Goal: Contribute content: Contribute content

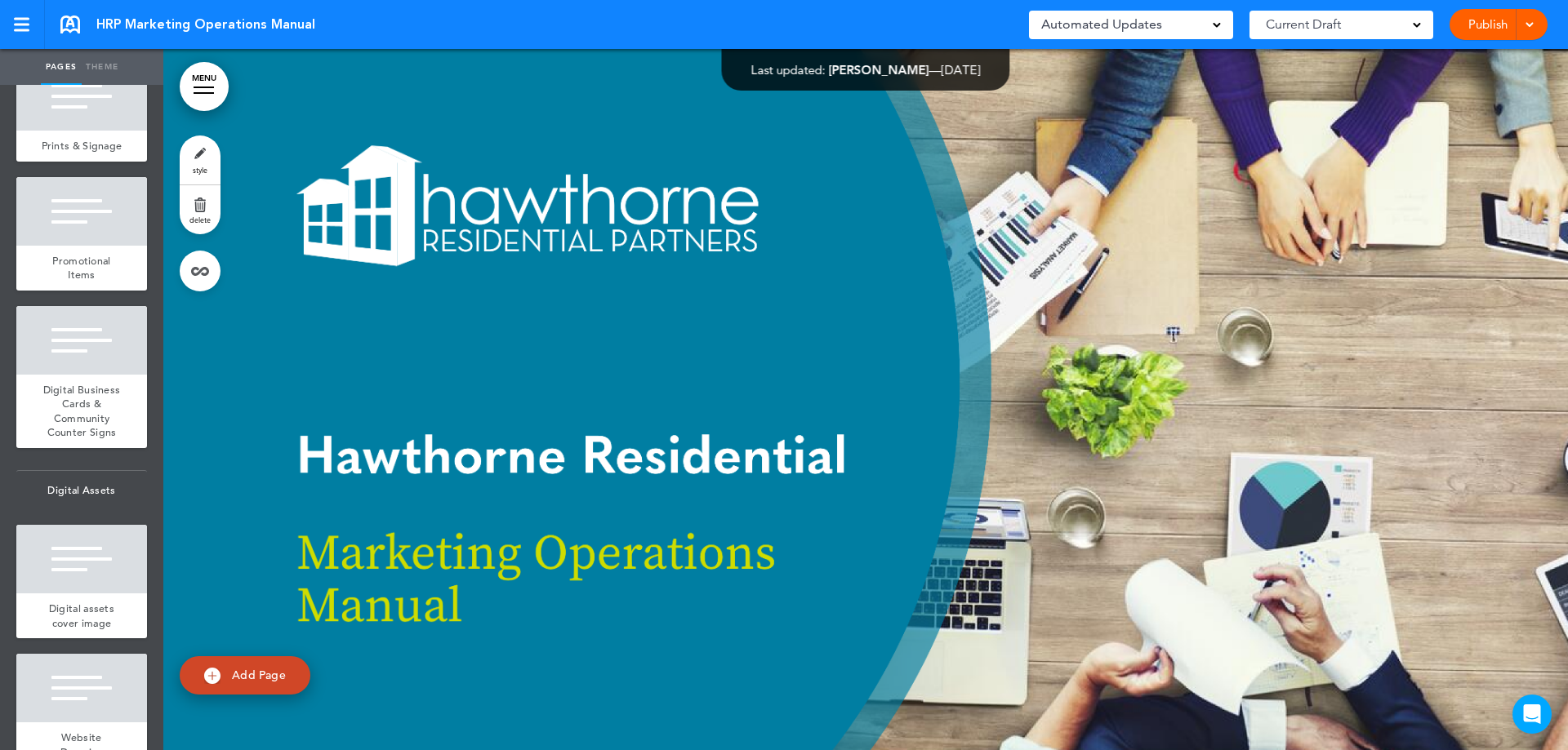
scroll to position [11681, 0]
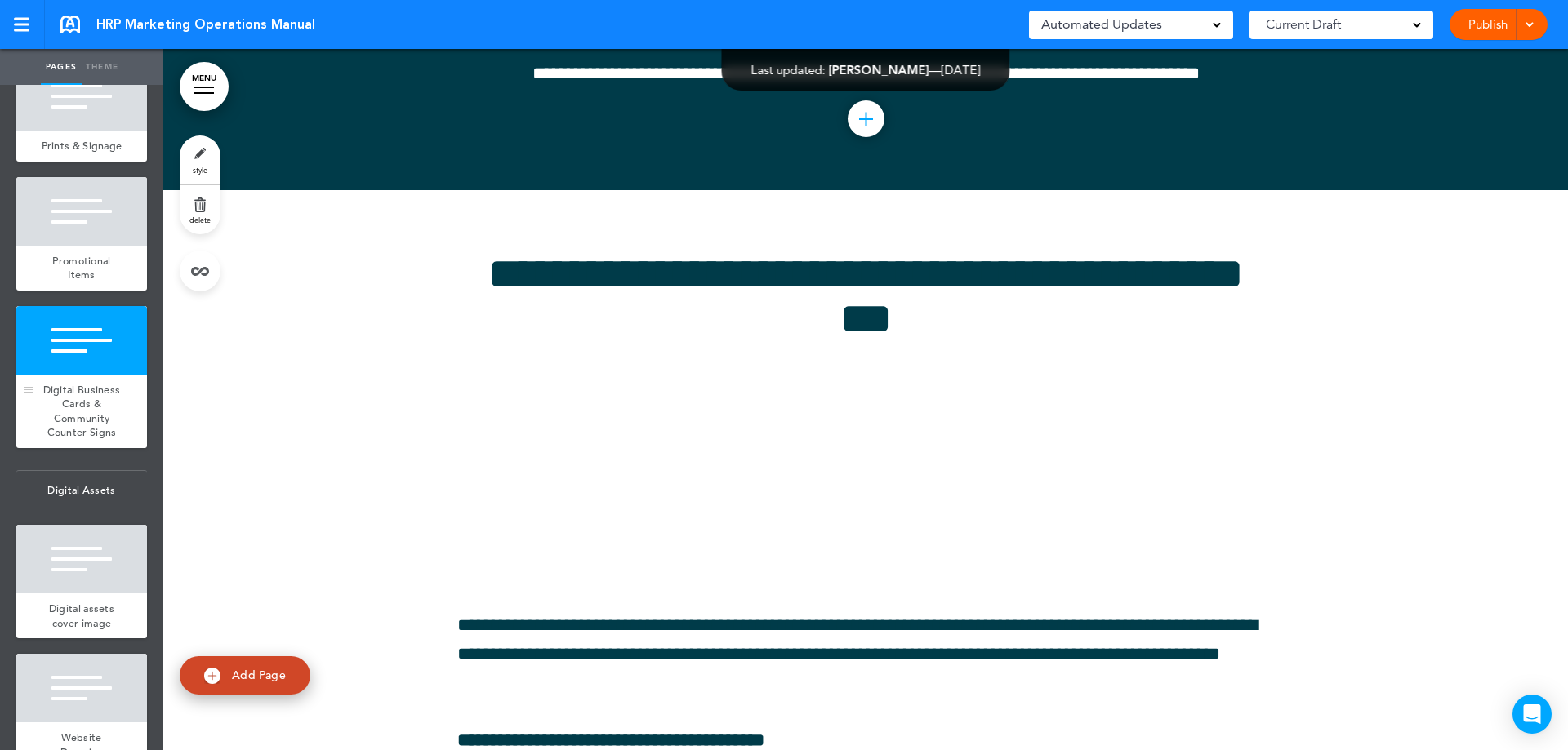
click at [70, 440] on span "Digital Business Cards & Community Counter Signs" at bounding box center [82, 411] width 78 height 58
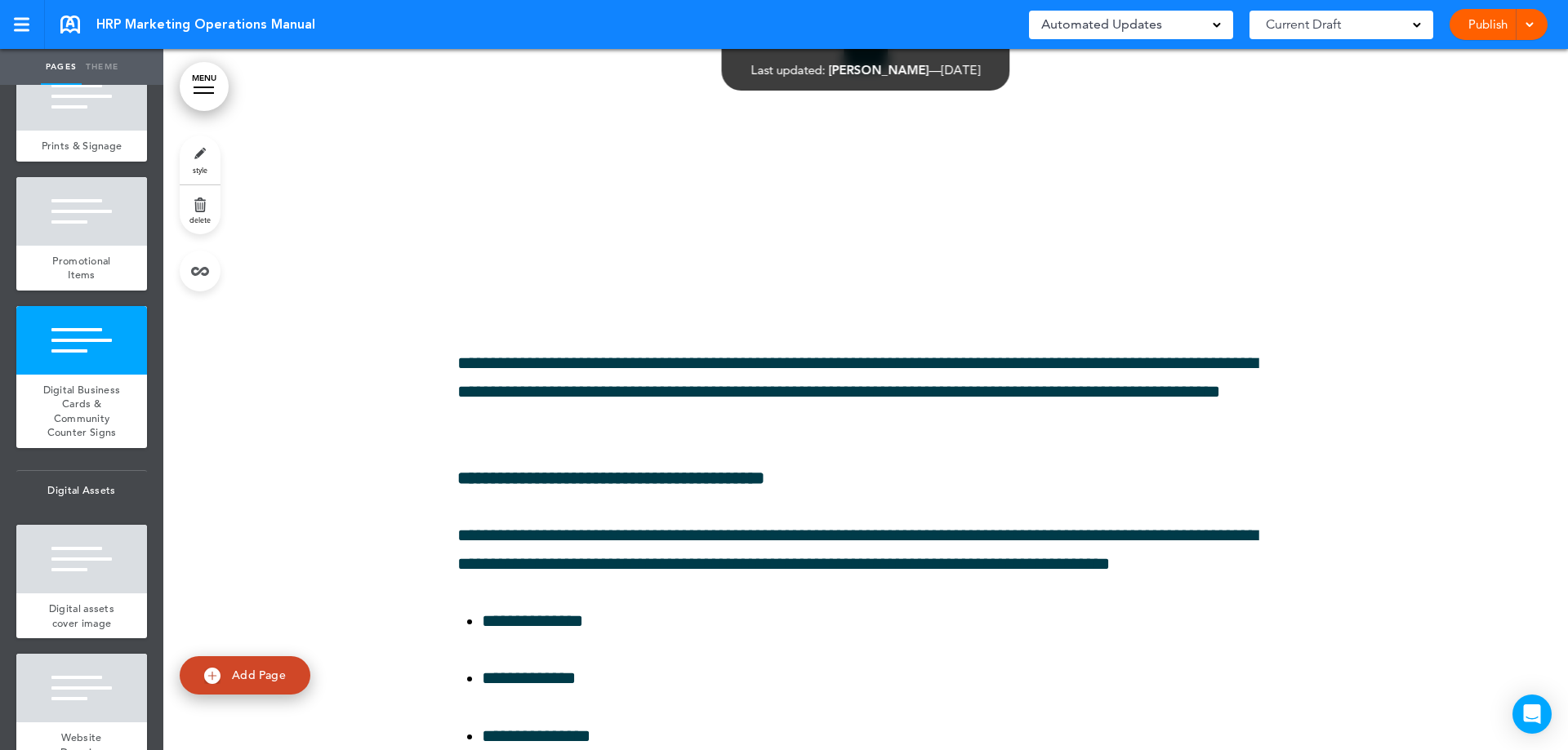
scroll to position [11948, 0]
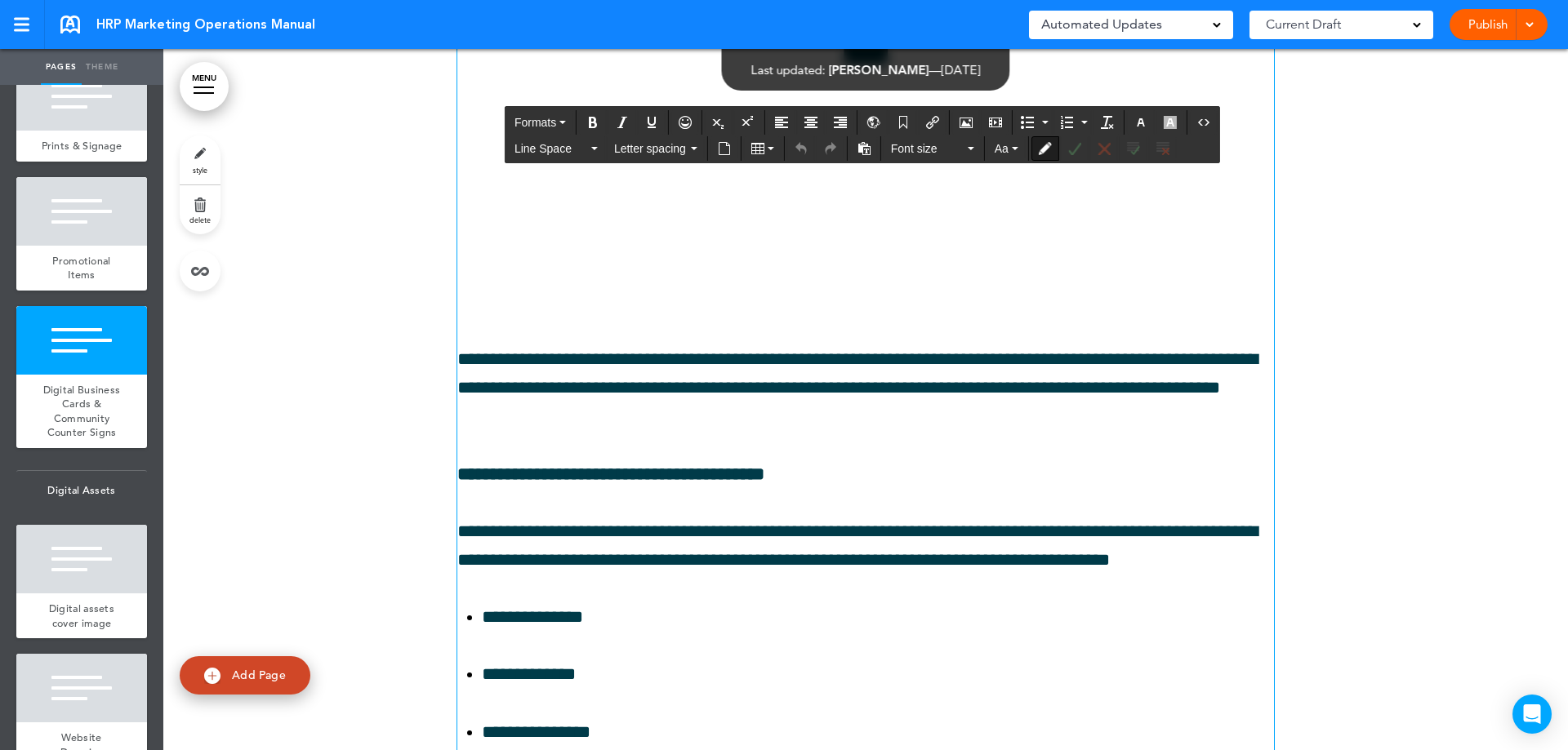
click at [1116, 259] on p at bounding box center [866, 245] width 817 height 28
click at [1053, 259] on p at bounding box center [866, 245] width 817 height 28
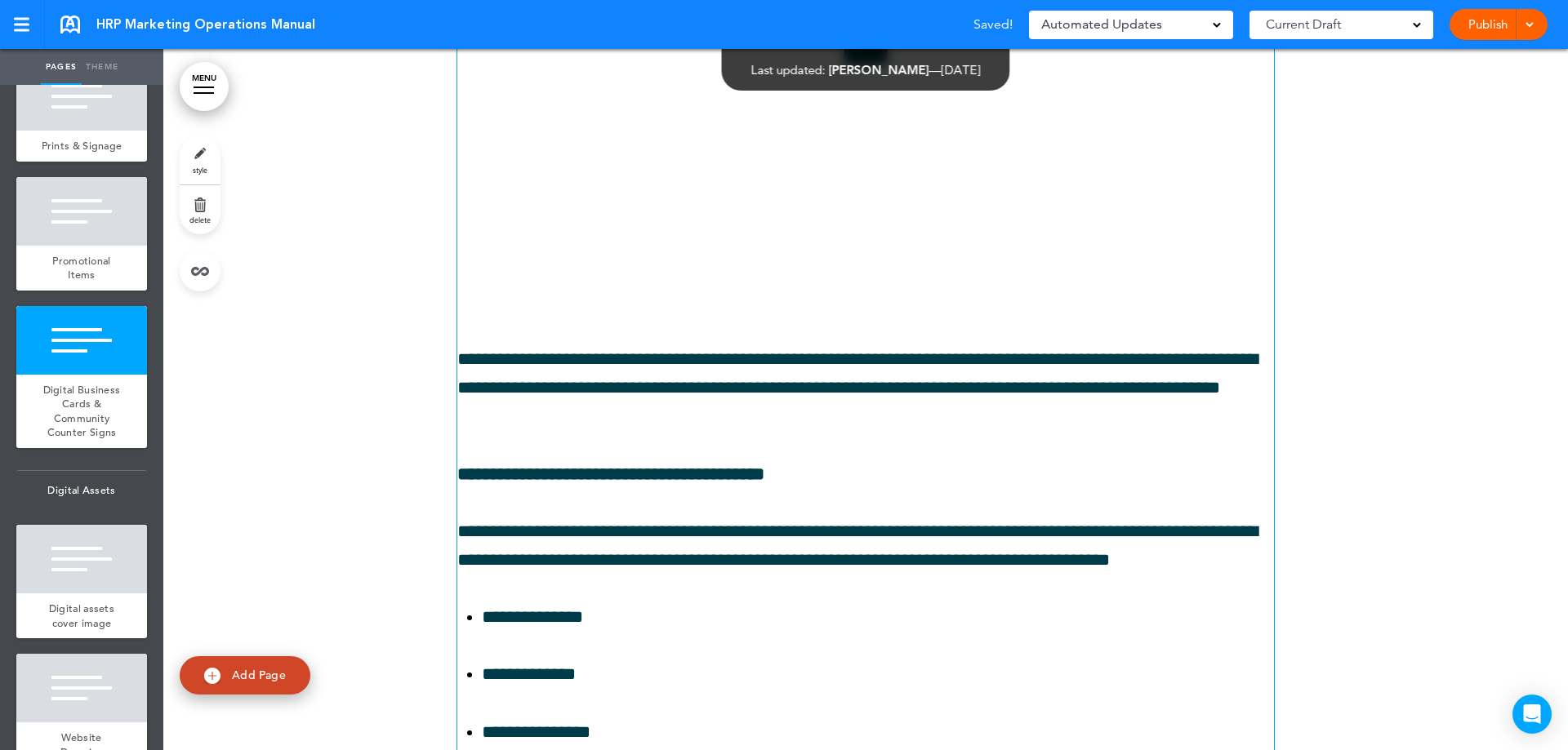
click at [703, 259] on p at bounding box center [866, 245] width 817 height 28
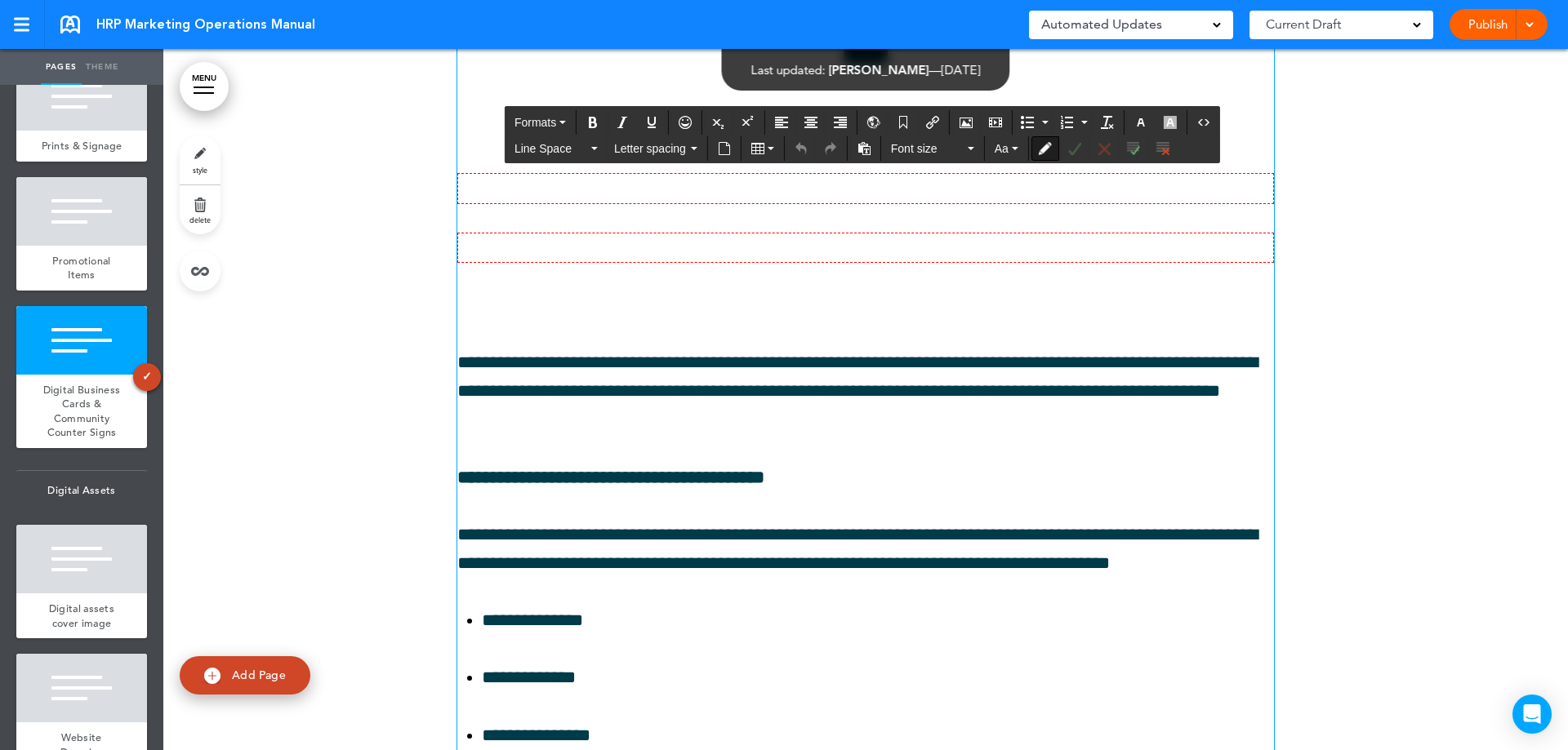
click at [706, 263] on p at bounding box center [866, 248] width 817 height 30
click at [1080, 154] on icon "Accept Change" at bounding box center [1075, 148] width 13 height 13
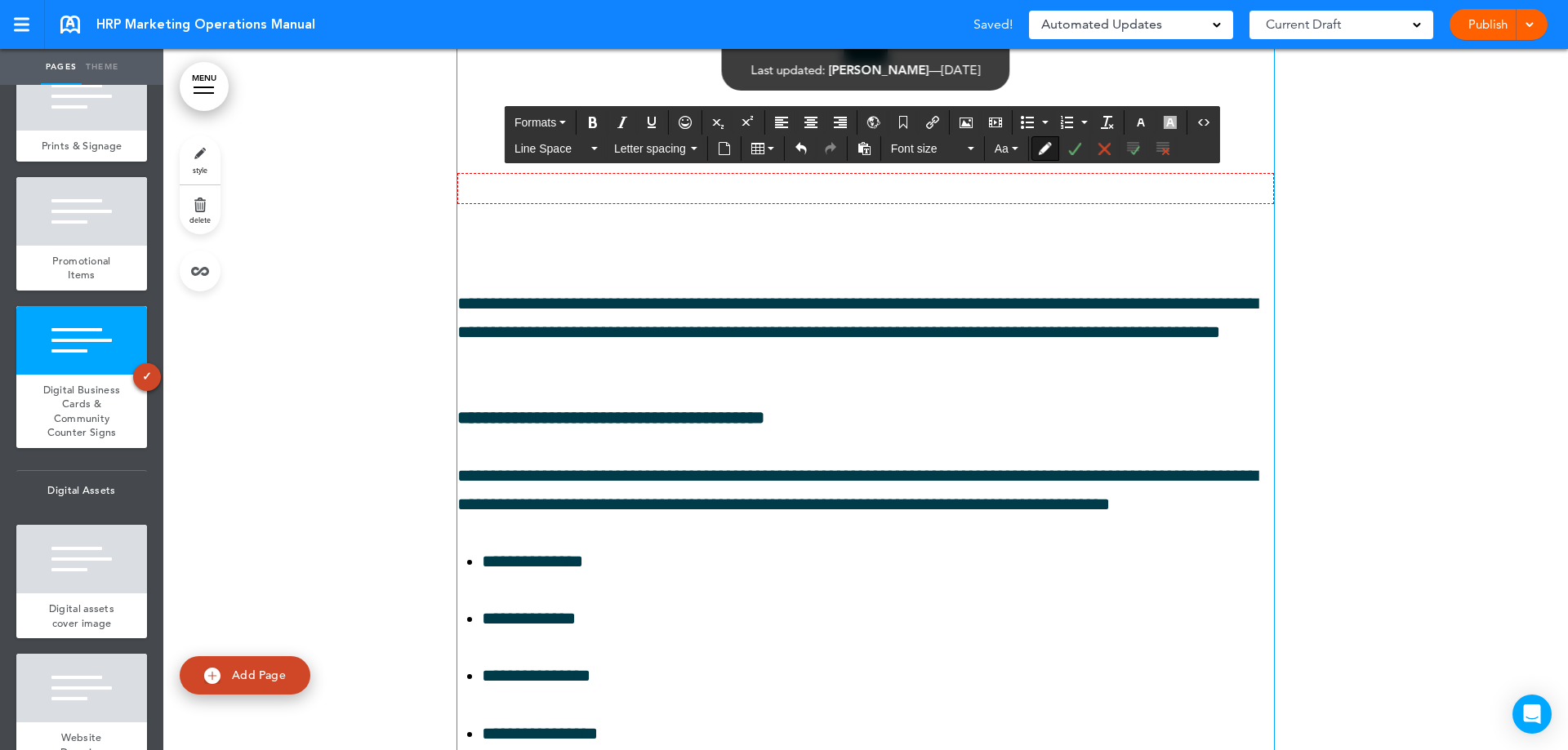
click at [792, 204] on p at bounding box center [866, 188] width 817 height 30
click at [1071, 151] on icon "Accept Change" at bounding box center [1075, 148] width 13 height 13
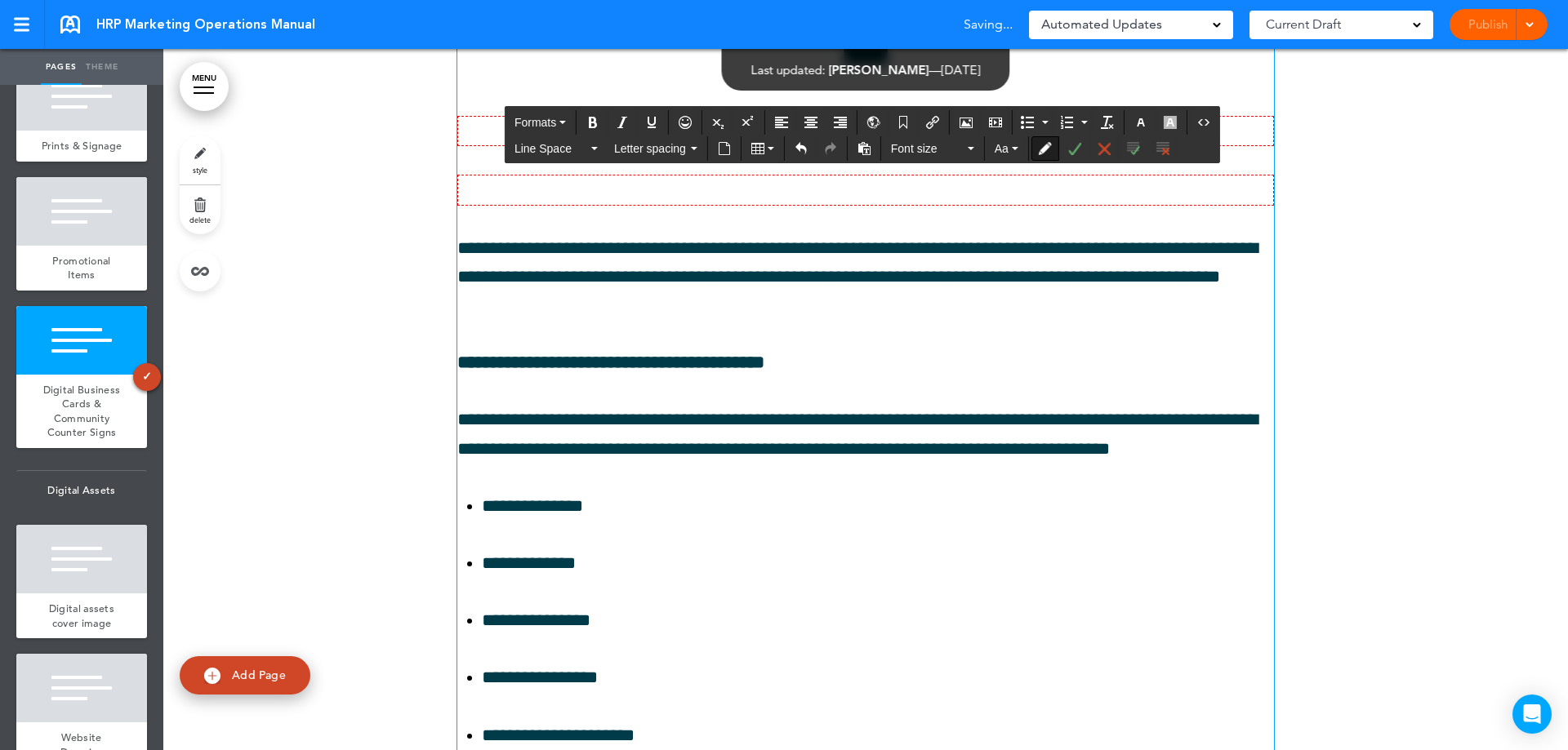
click at [680, 146] on p at bounding box center [866, 131] width 817 height 30
click at [1077, 147] on icon "Accept Change" at bounding box center [1075, 148] width 13 height 13
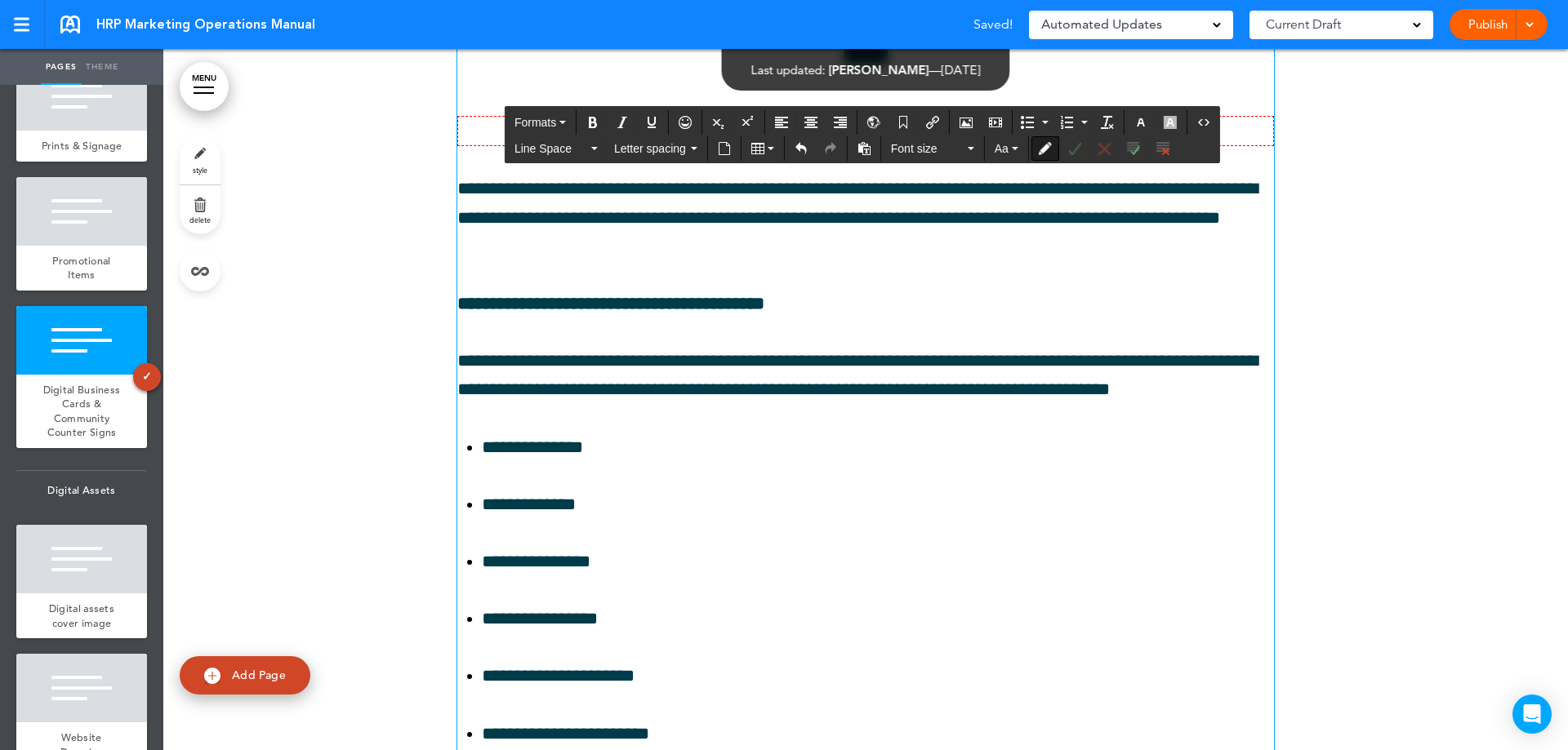
click at [882, 146] on p at bounding box center [866, 131] width 817 height 30
click at [1074, 148] on icon "Accept Change" at bounding box center [1075, 148] width 13 height 13
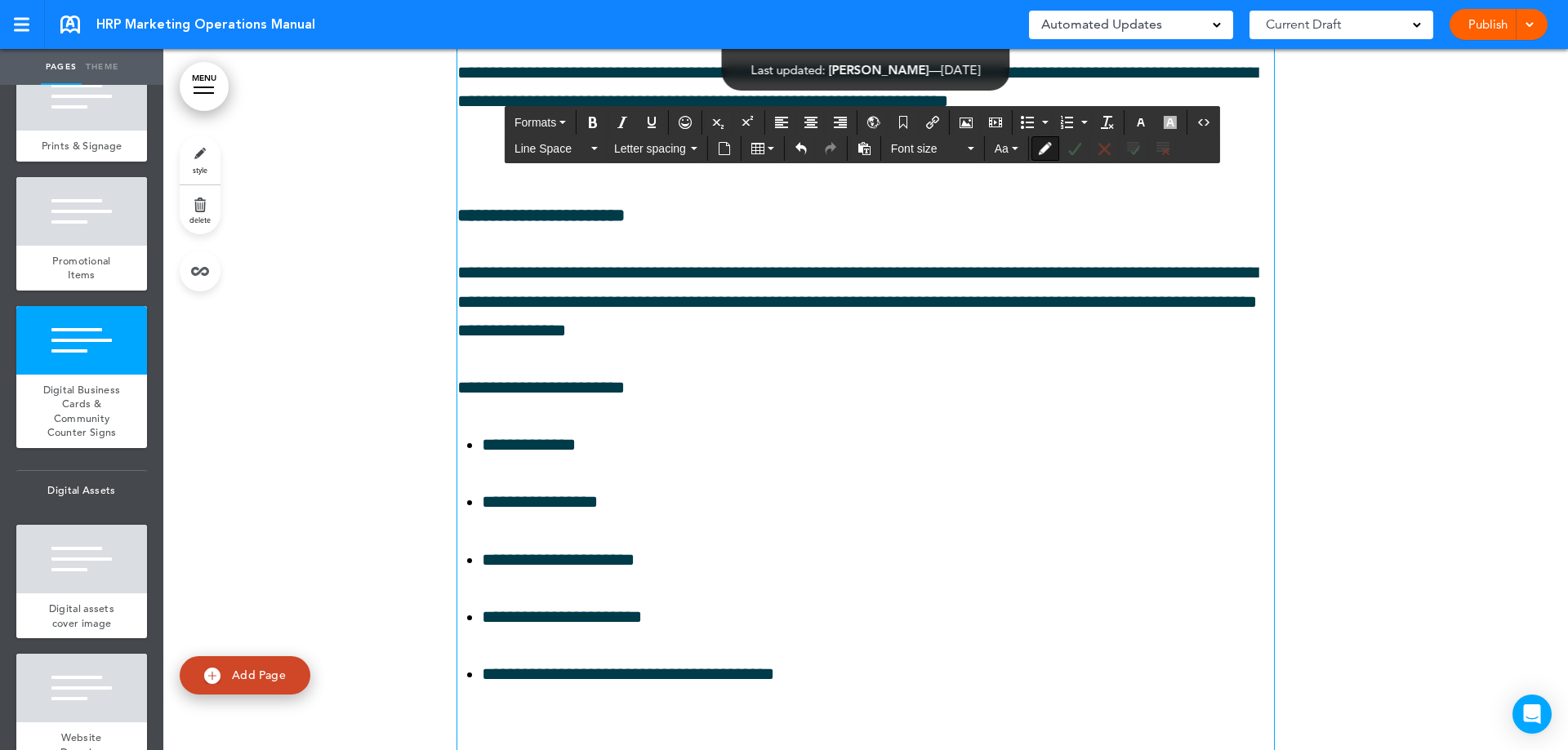
scroll to position [12682, 0]
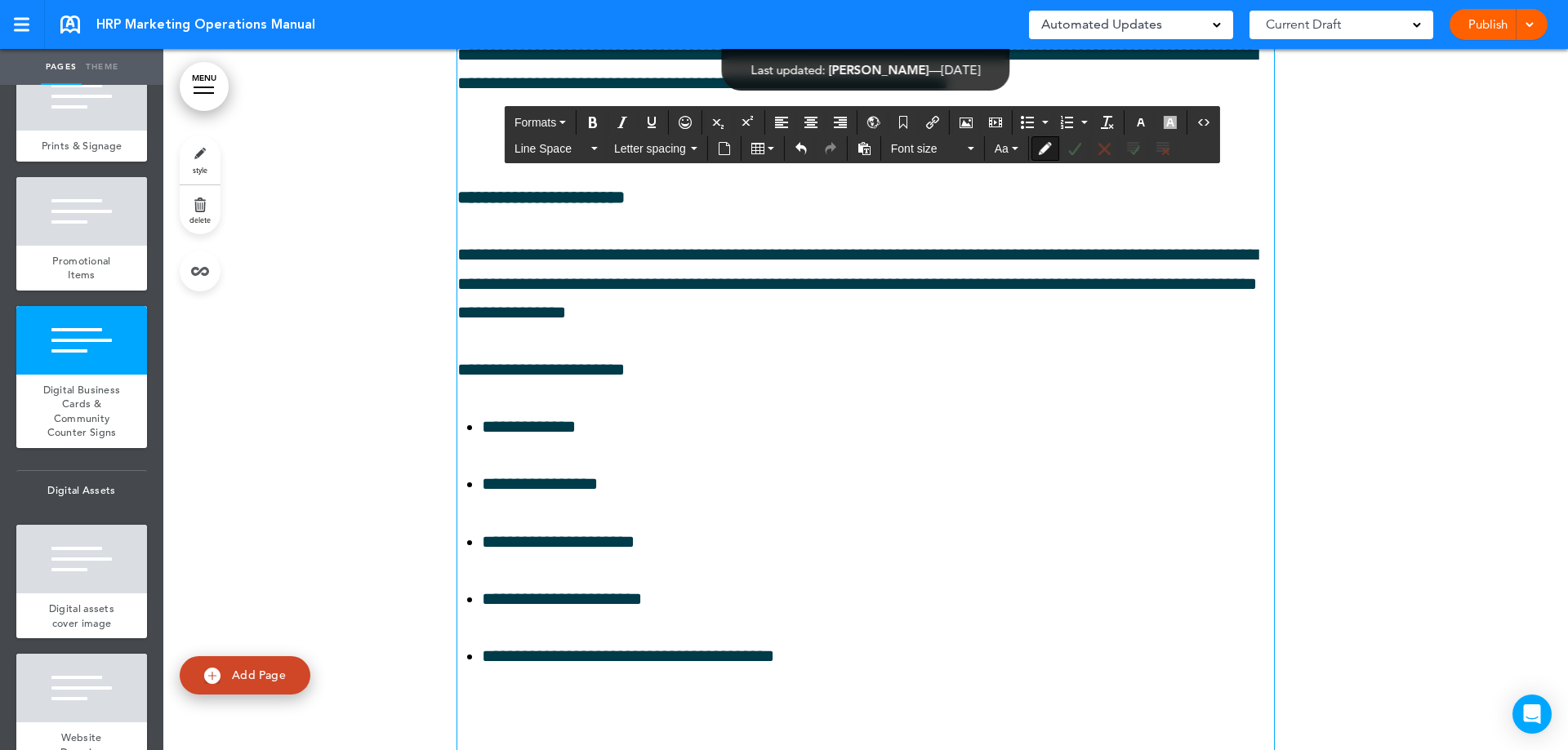
click at [845, 328] on p "**********" at bounding box center [866, 284] width 817 height 87
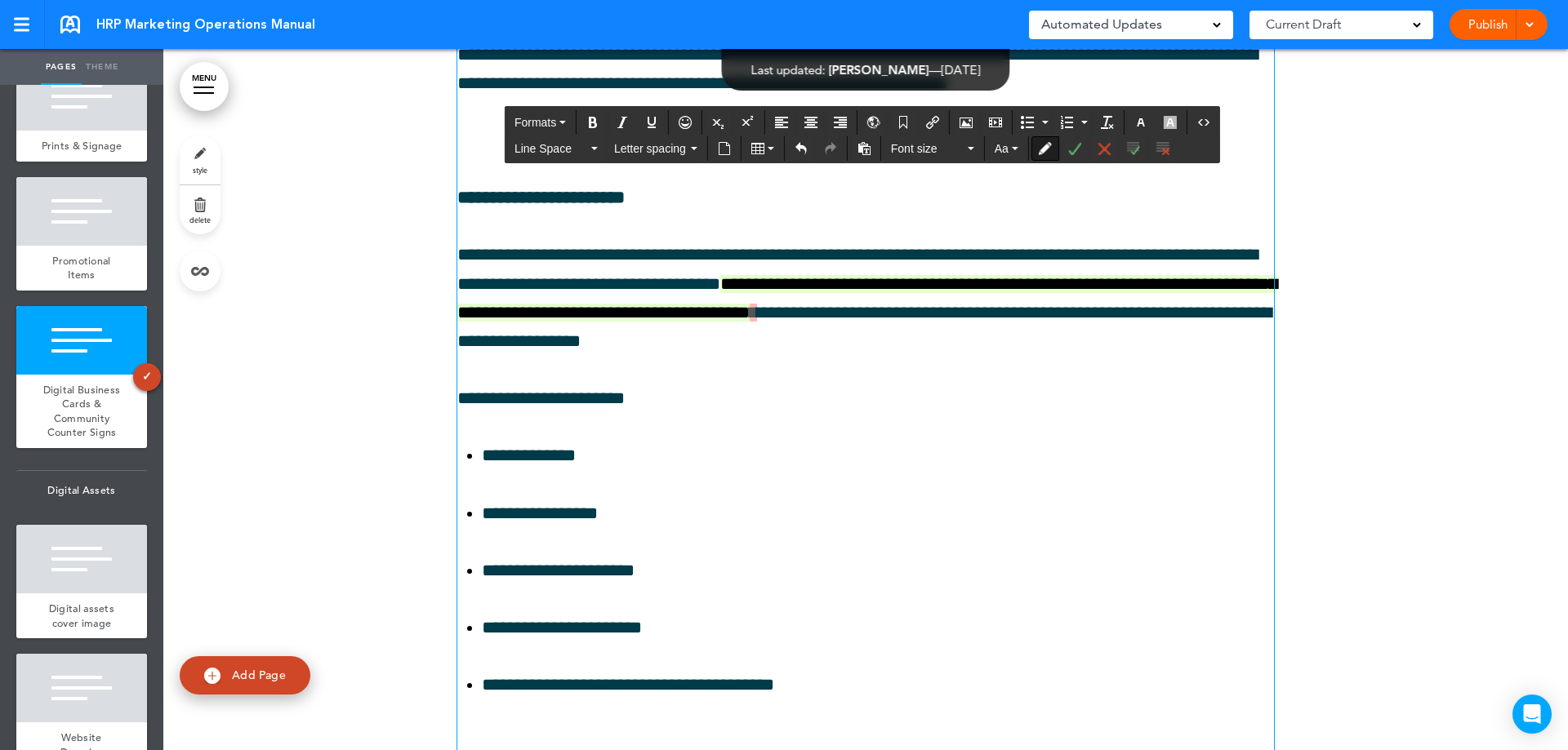
click at [964, 321] on span "**********" at bounding box center [867, 298] width 820 height 47
click at [1077, 148] on icon "Accept Change" at bounding box center [1075, 148] width 13 height 13
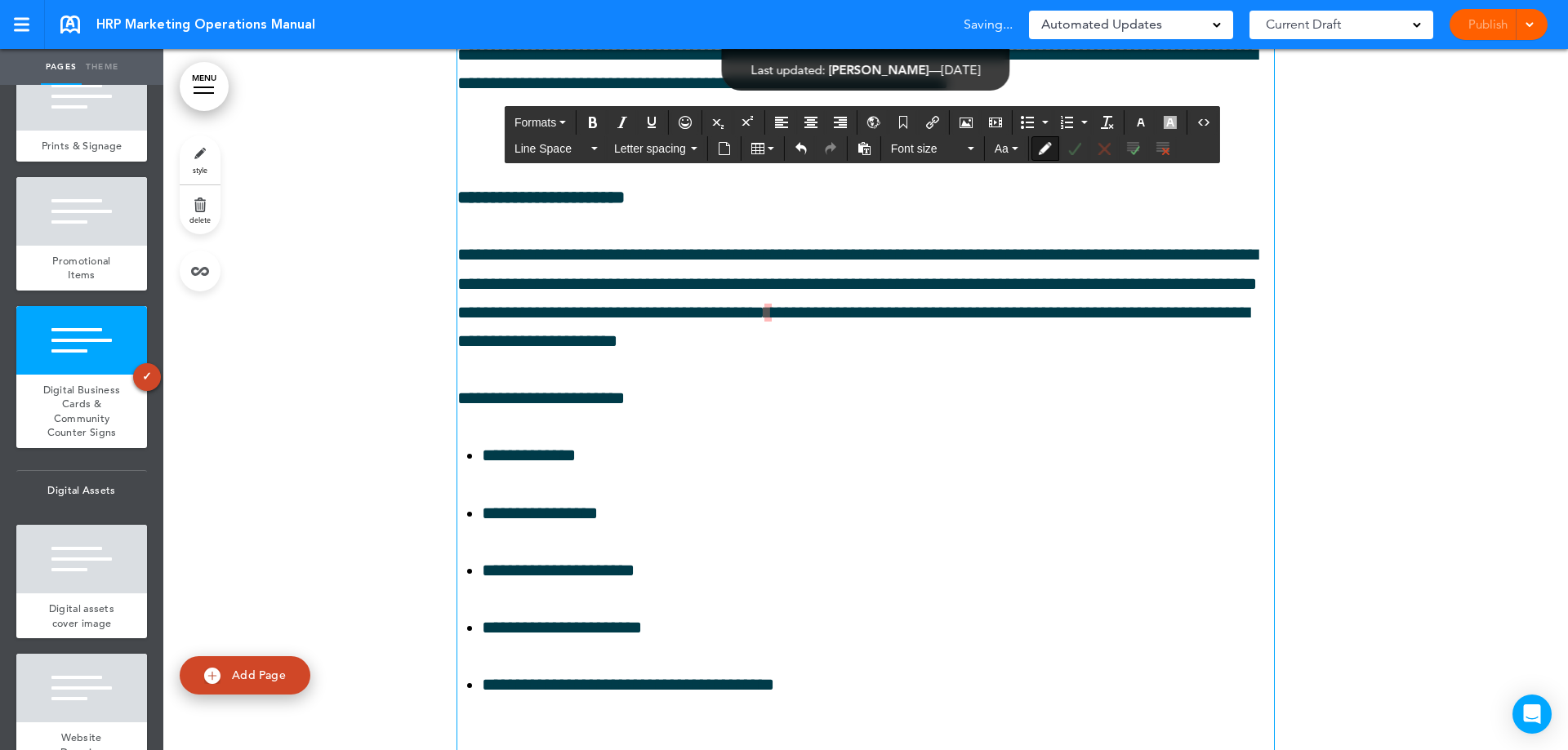
click at [772, 321] on span "*" at bounding box center [768, 313] width 7 height 18
click at [1072, 145] on icon "Accept Change" at bounding box center [1075, 148] width 13 height 13
click at [1228, 356] on p "**********" at bounding box center [866, 298] width 817 height 115
click at [1102, 293] on span "*" at bounding box center [1098, 284] width 7 height 18
click at [1237, 356] on p "**********" at bounding box center [866, 298] width 817 height 115
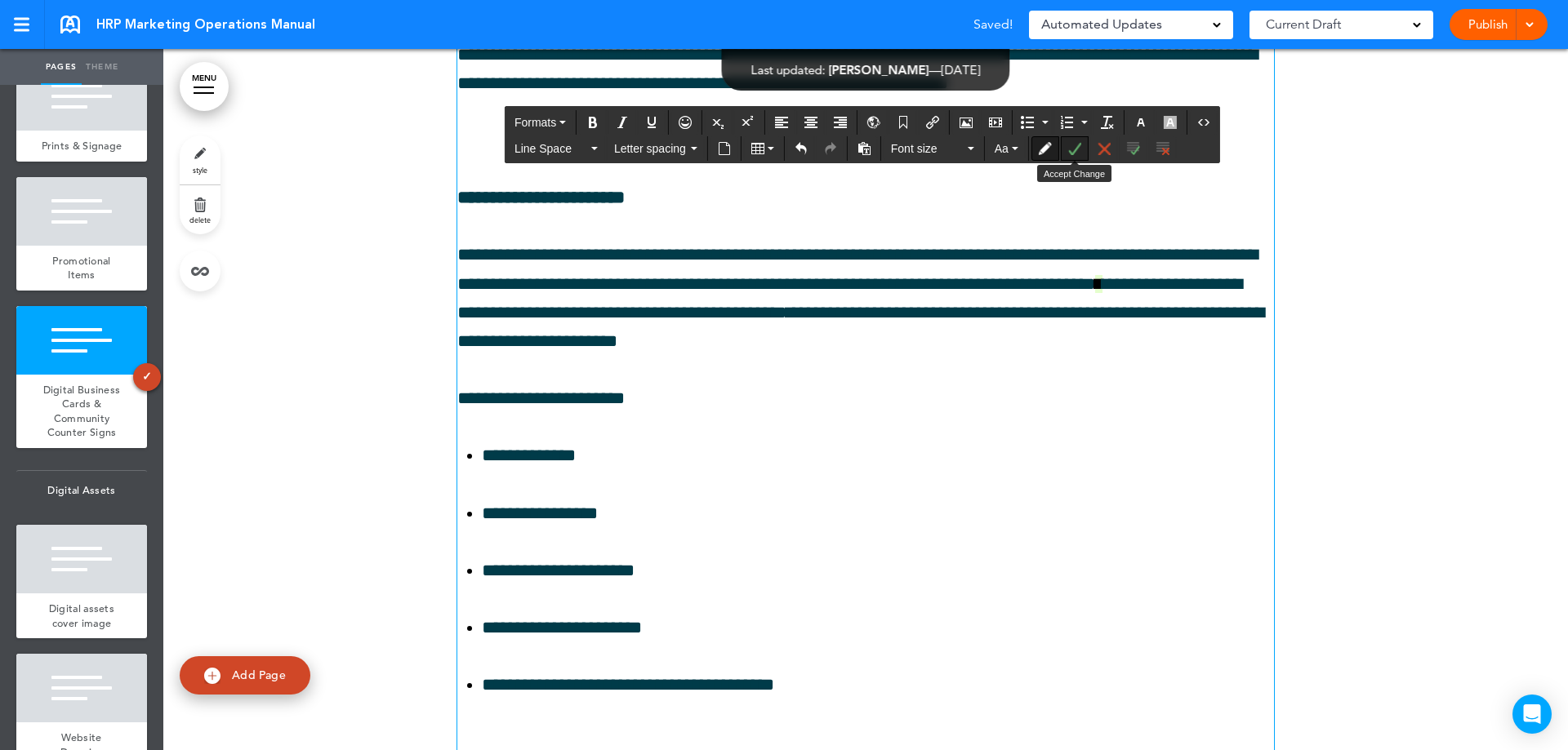
click at [1068, 151] on icon "Accept Change" at bounding box center [1075, 148] width 13 height 13
click at [1489, 28] on div "Publish Publish Preview Draft" at bounding box center [1498, 24] width 98 height 31
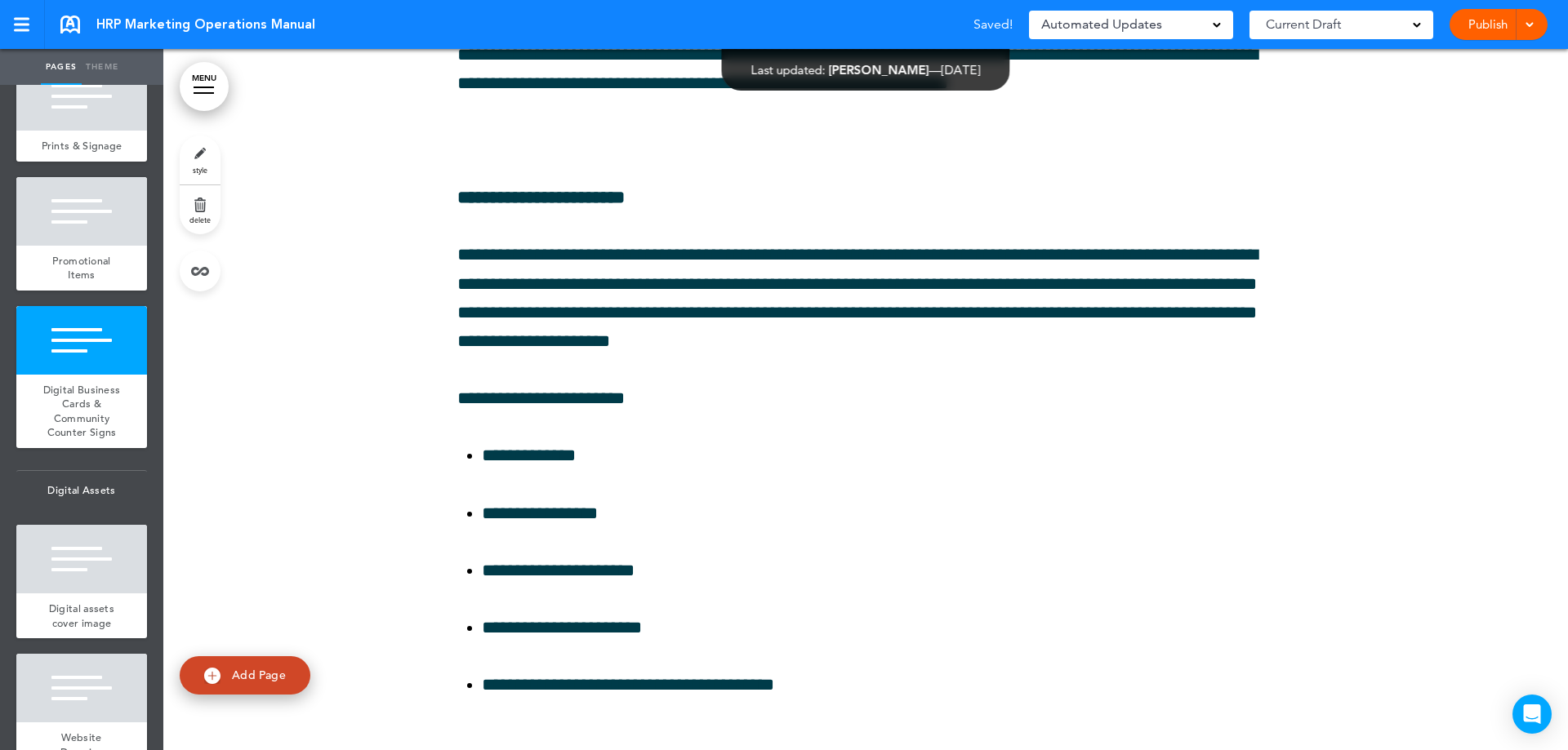
click at [1486, 21] on link "Publish" at bounding box center [1487, 24] width 51 height 31
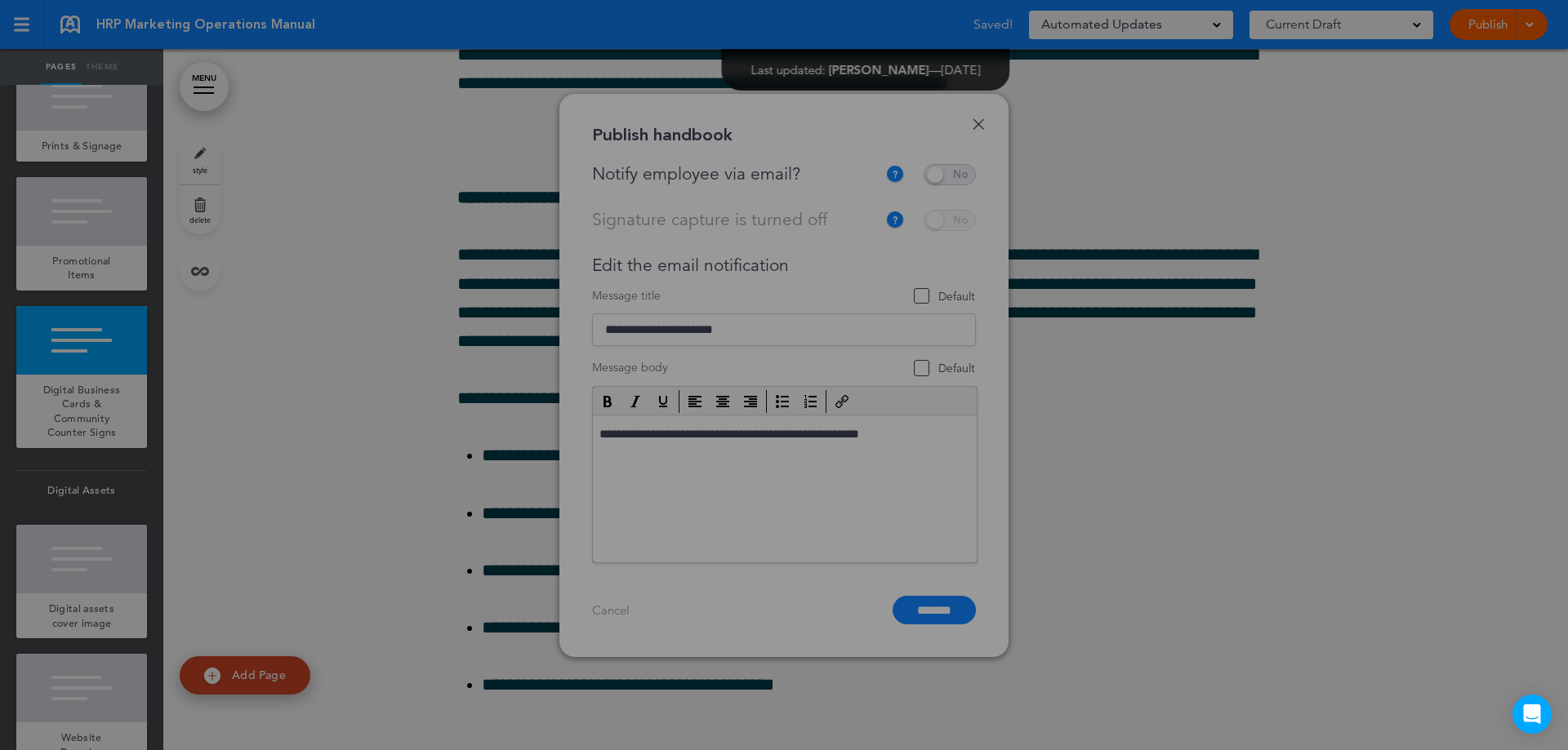
scroll to position [0, 0]
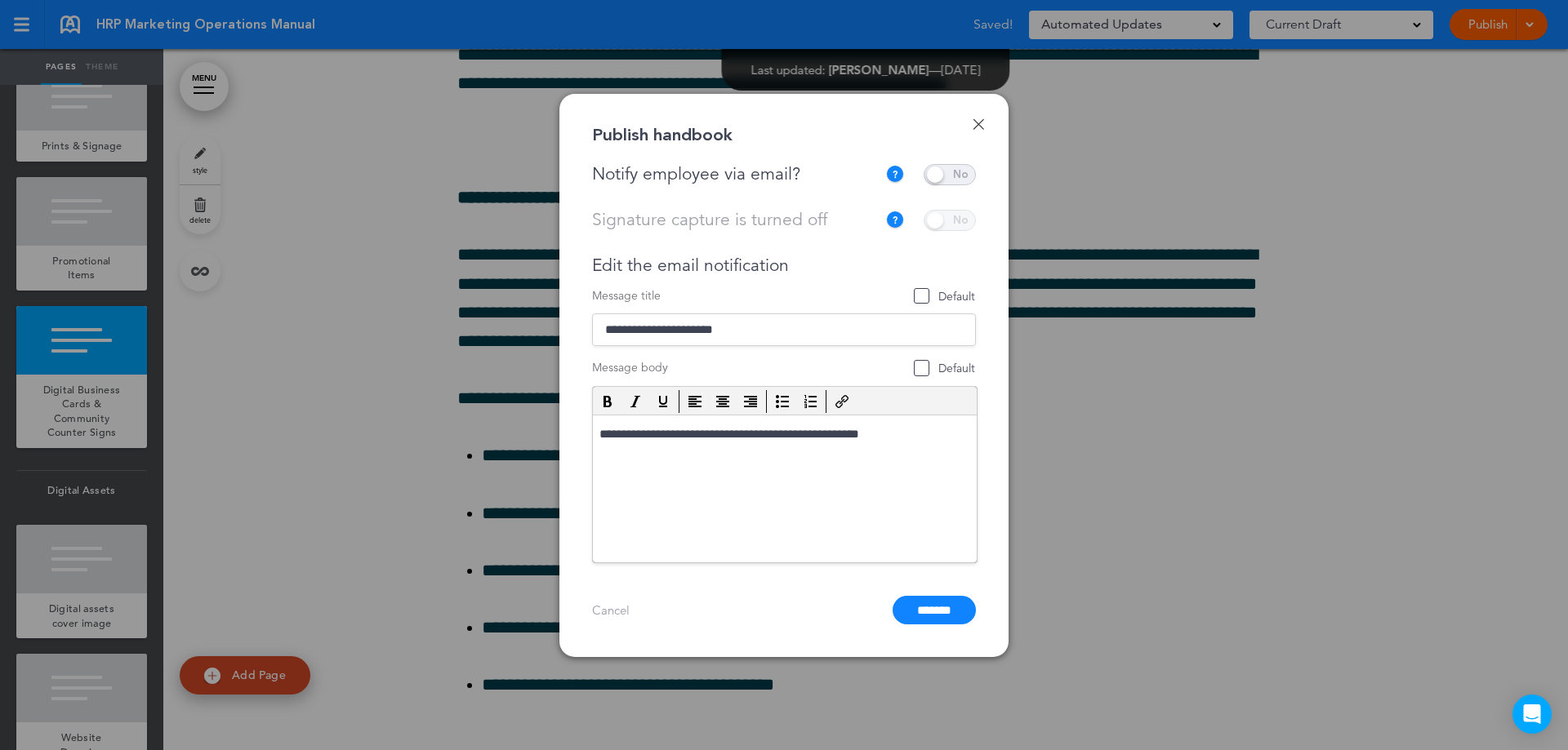
click at [970, 170] on span at bounding box center [950, 174] width 52 height 21
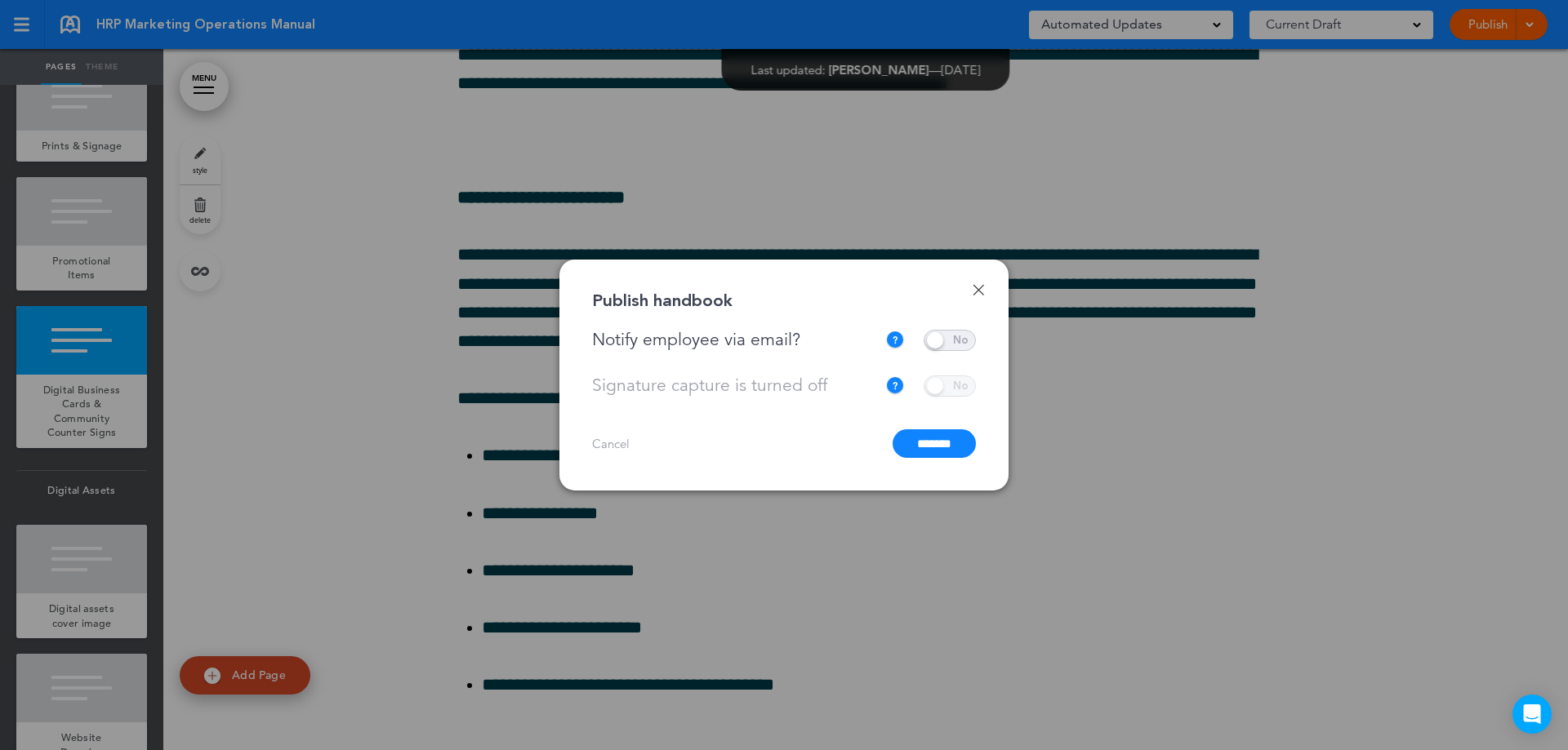
click at [935, 444] on input "*******" at bounding box center [935, 444] width 83 height 28
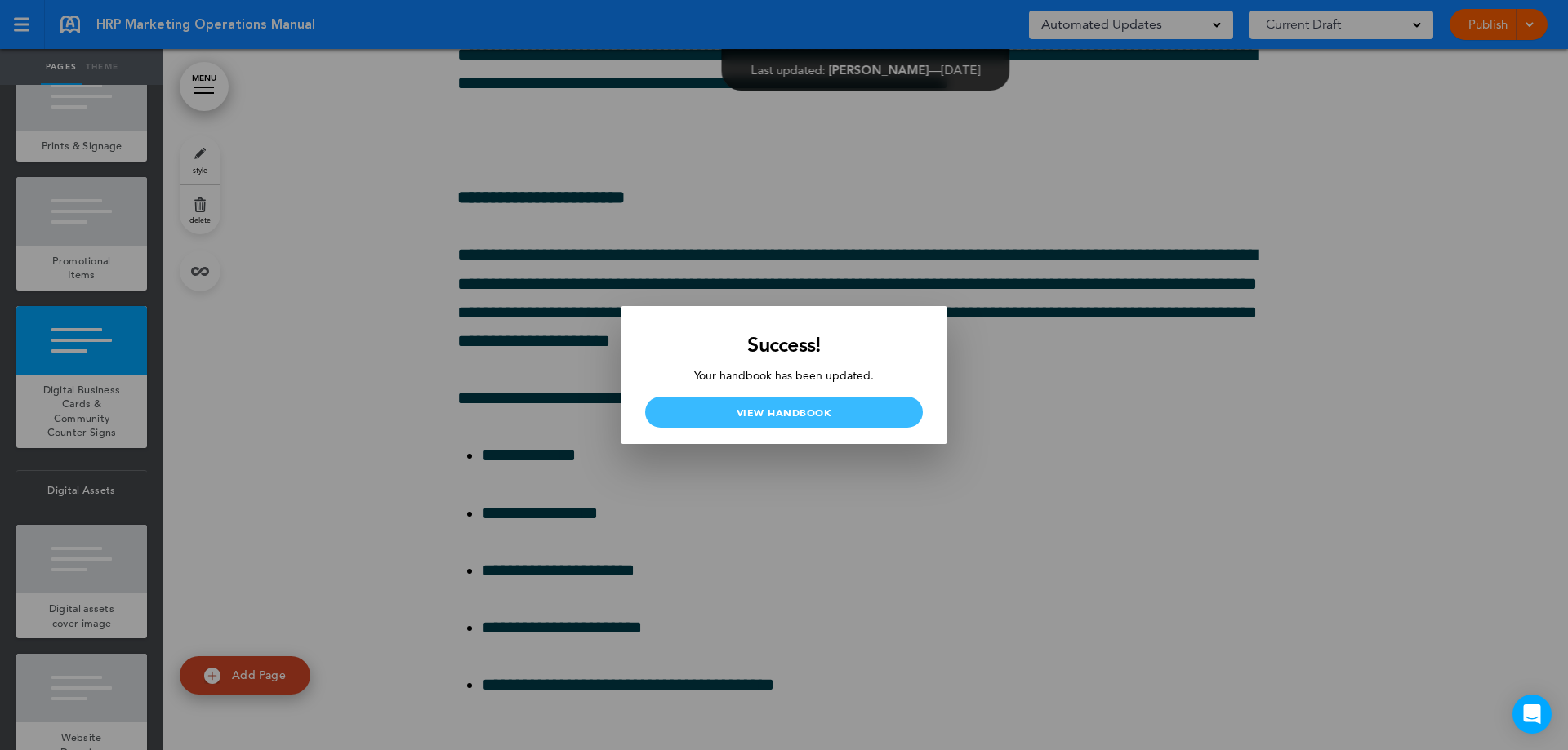
click at [834, 416] on link "View Handbook" at bounding box center [783, 412] width 277 height 31
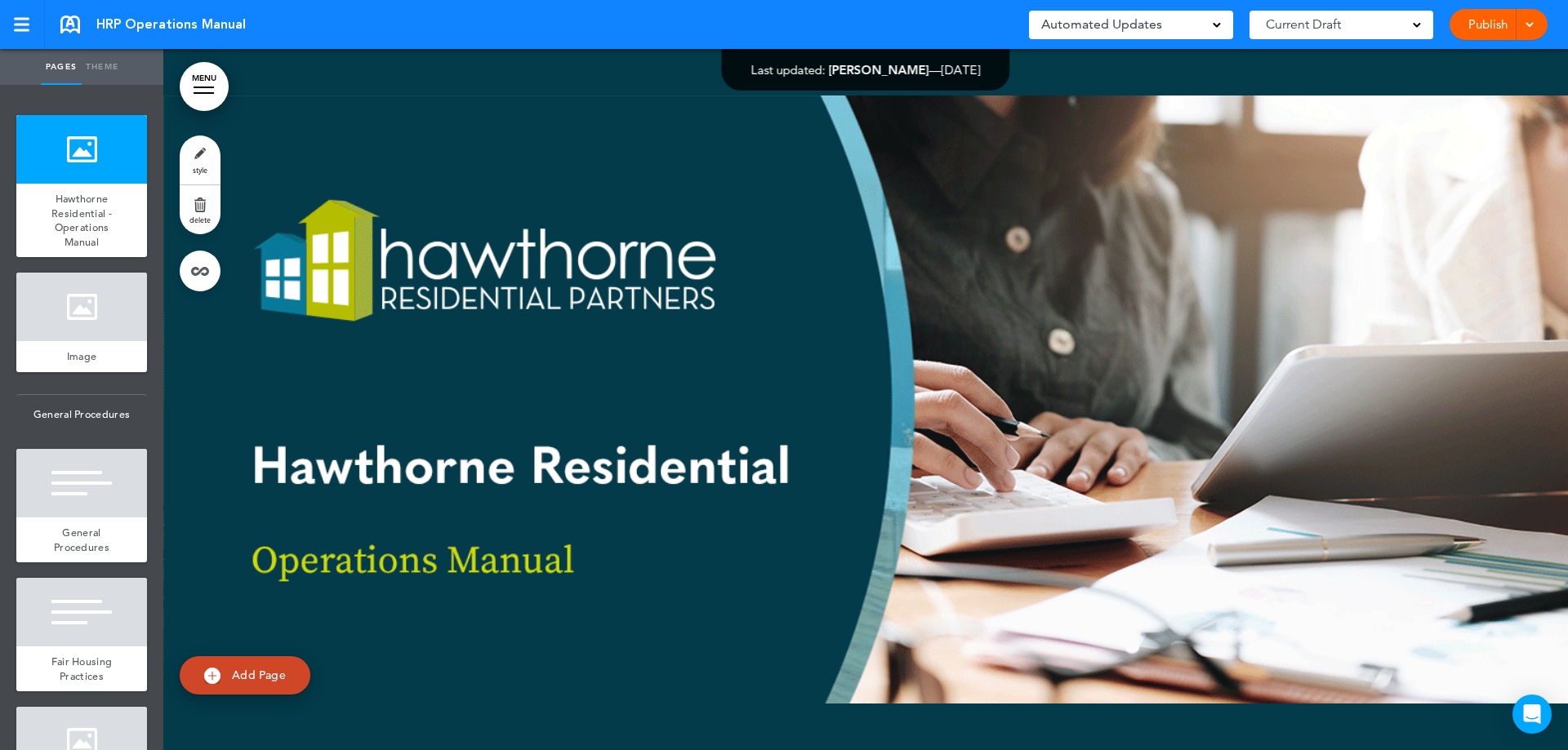
scroll to position [1970, 0]
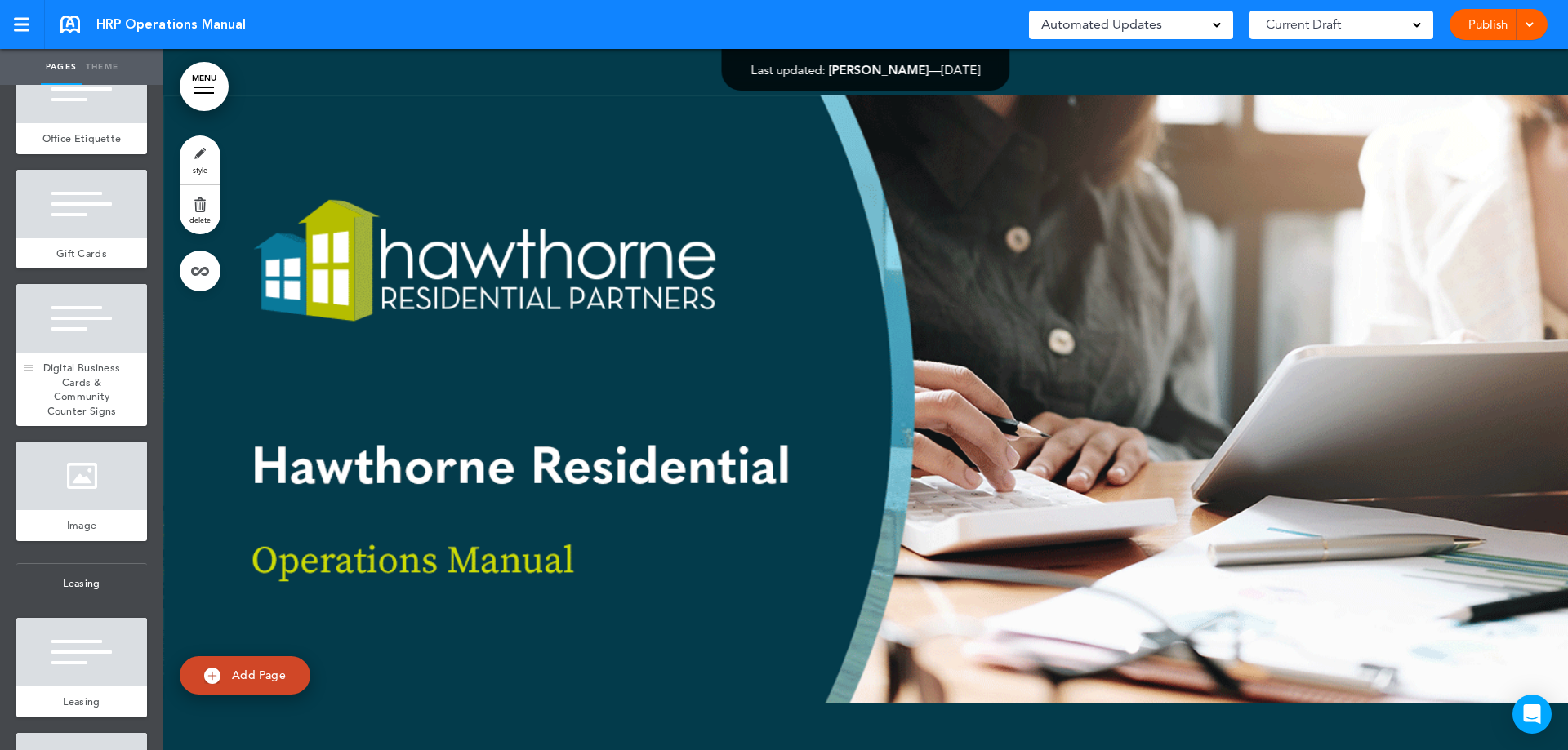
click at [78, 406] on span "Digital Business Cards & Community Counter Signs" at bounding box center [82, 389] width 78 height 58
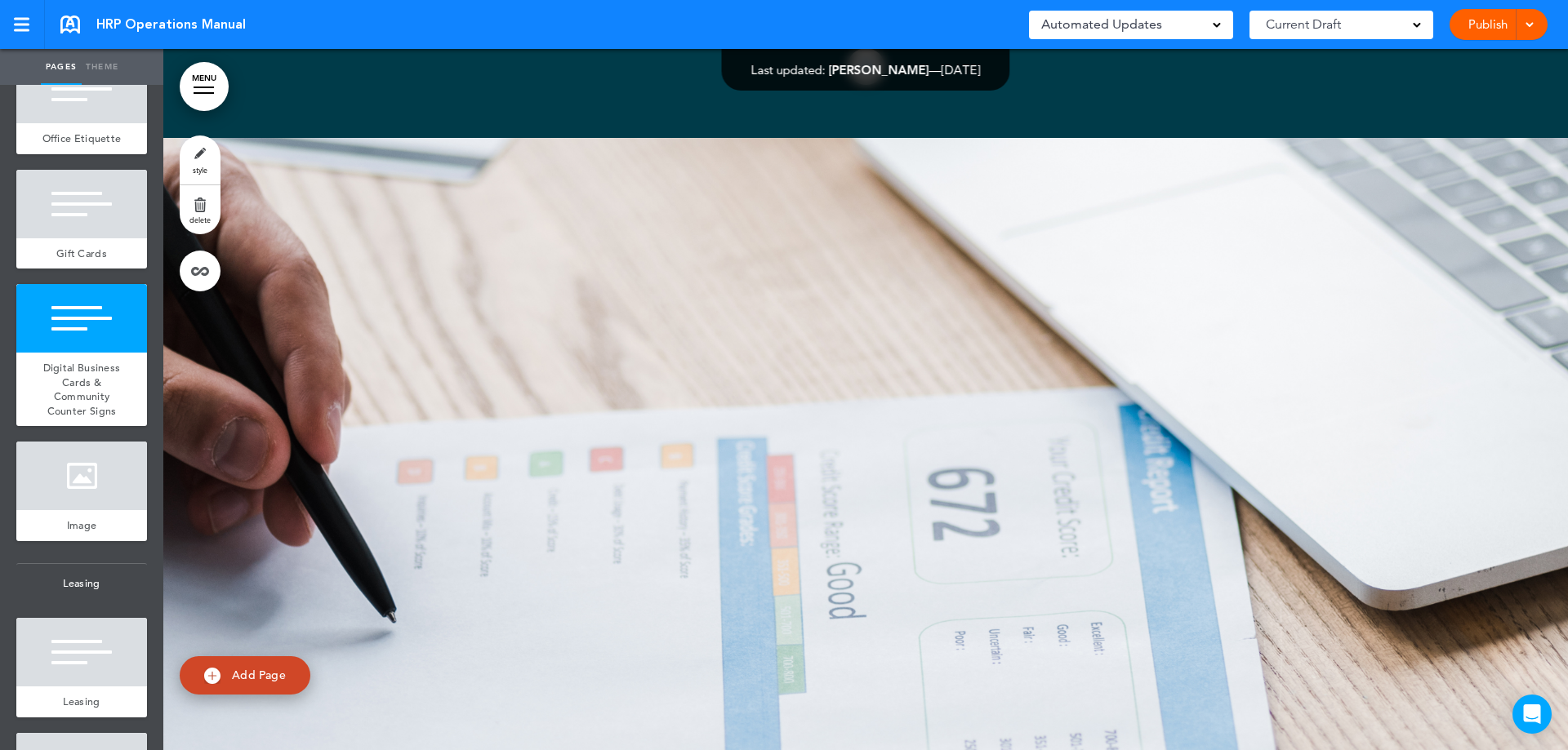
scroll to position [32936, 0]
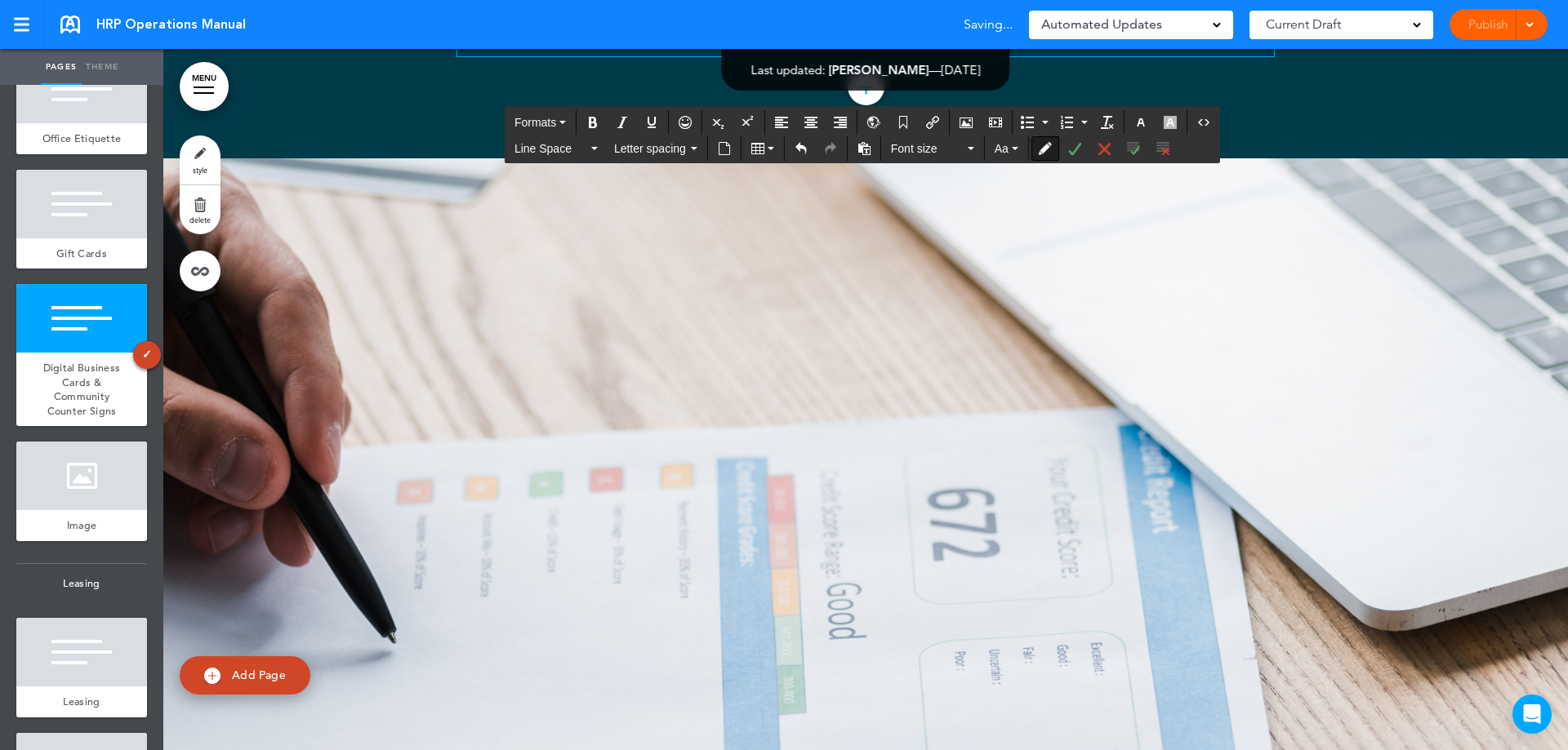
click at [1062, 143] on button "Accept Change" at bounding box center [1074, 149] width 26 height 23
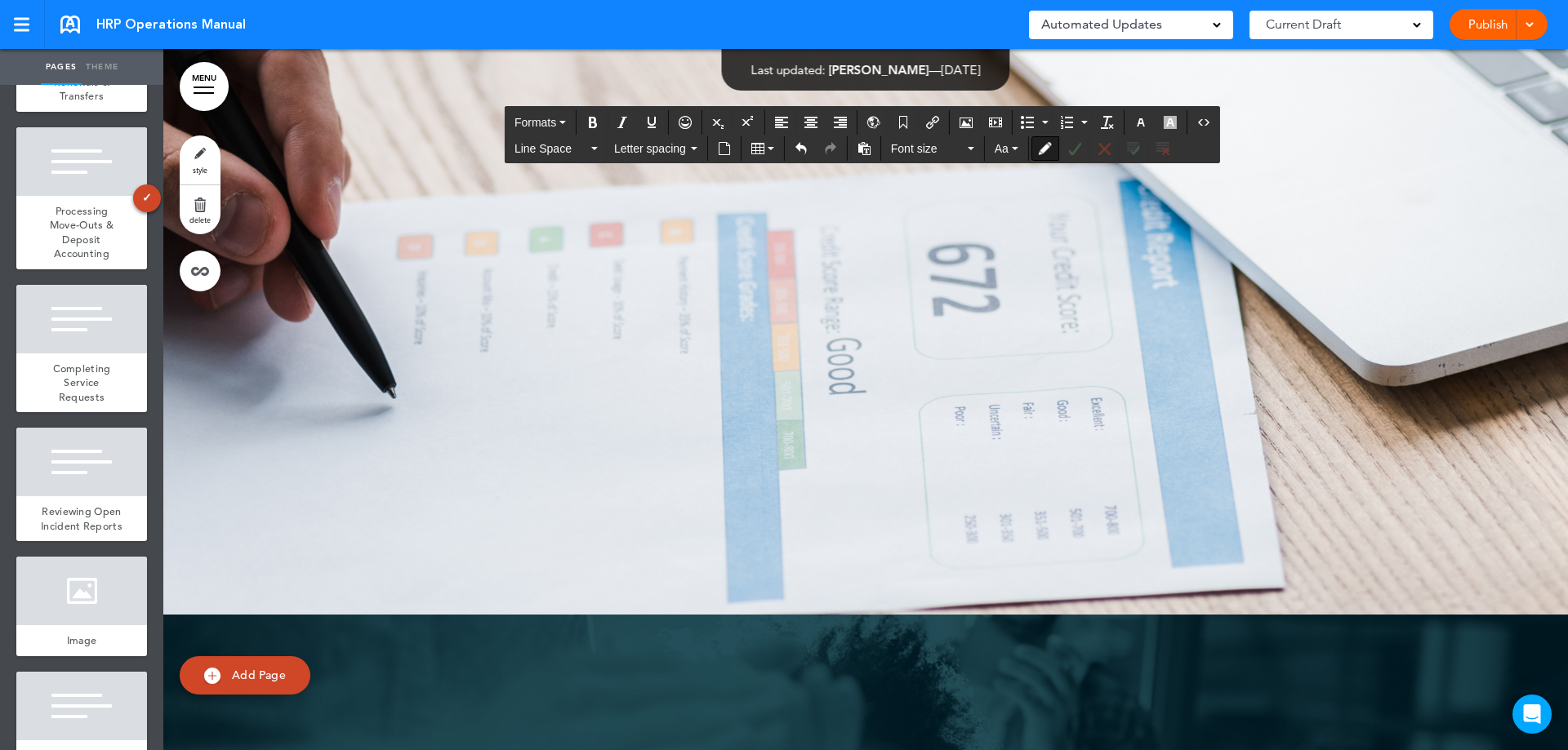
scroll to position [5562, 0]
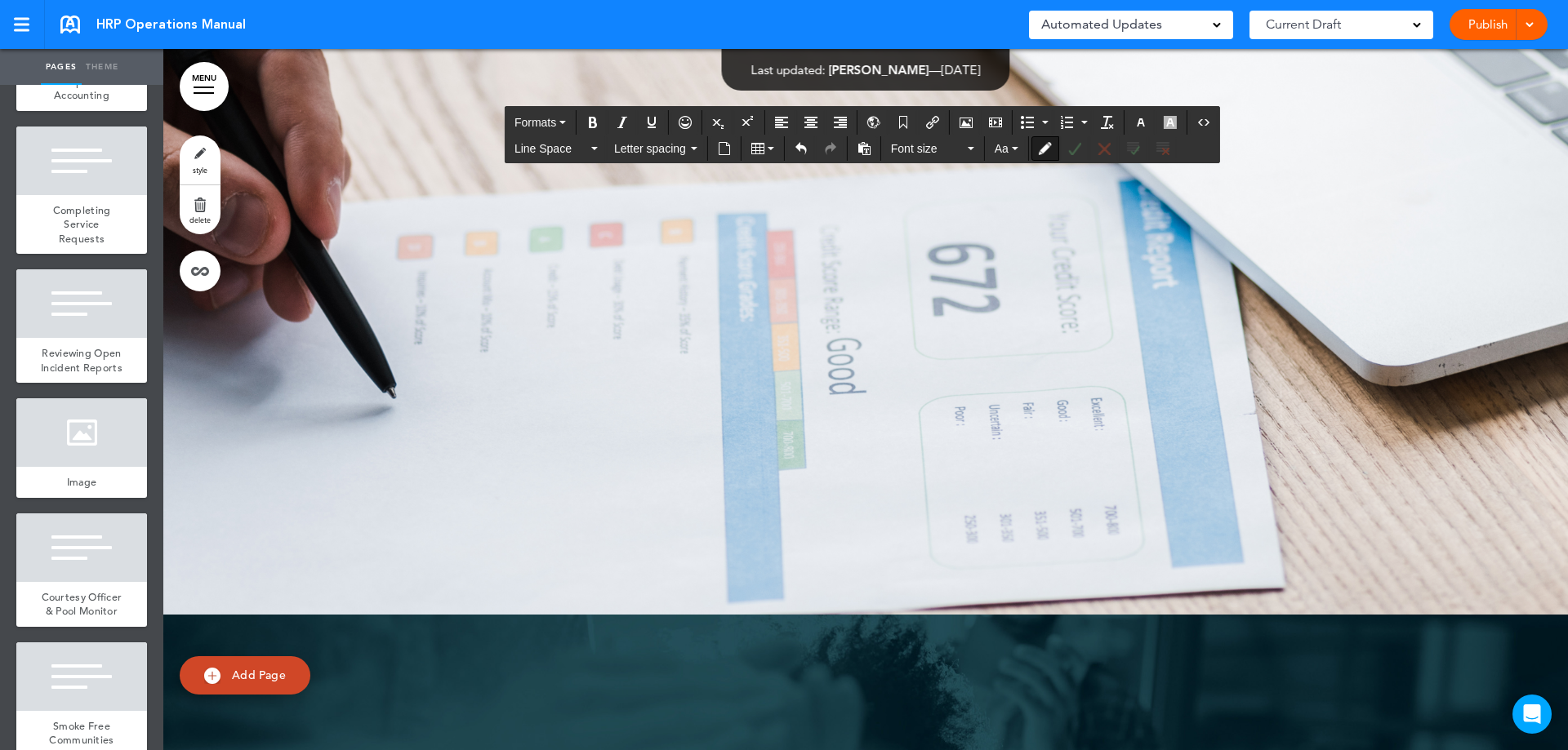
click at [1492, 31] on div "Publish Publish Preview Draft" at bounding box center [1498, 24] width 98 height 31
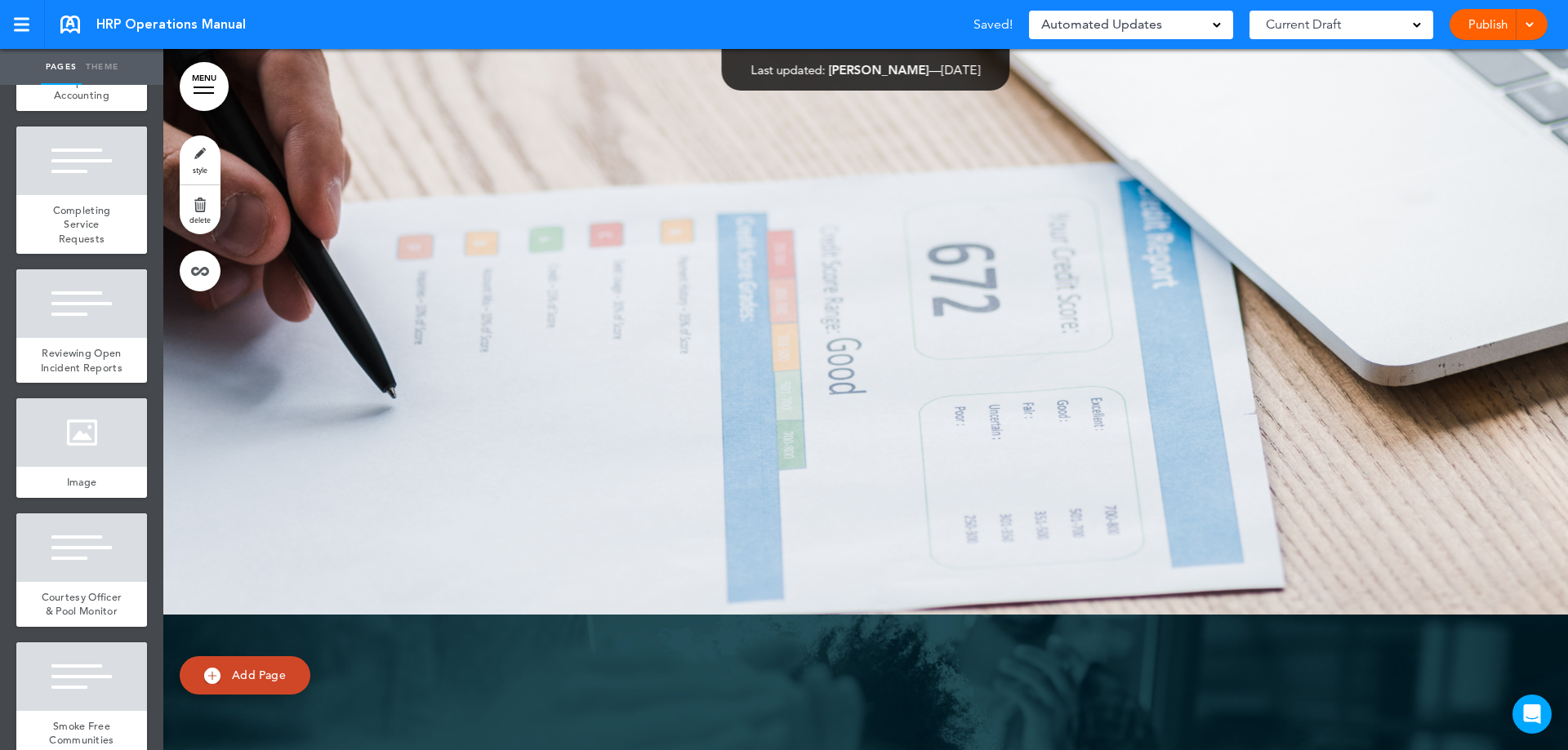
click at [1488, 27] on link "Publish" at bounding box center [1487, 24] width 51 height 31
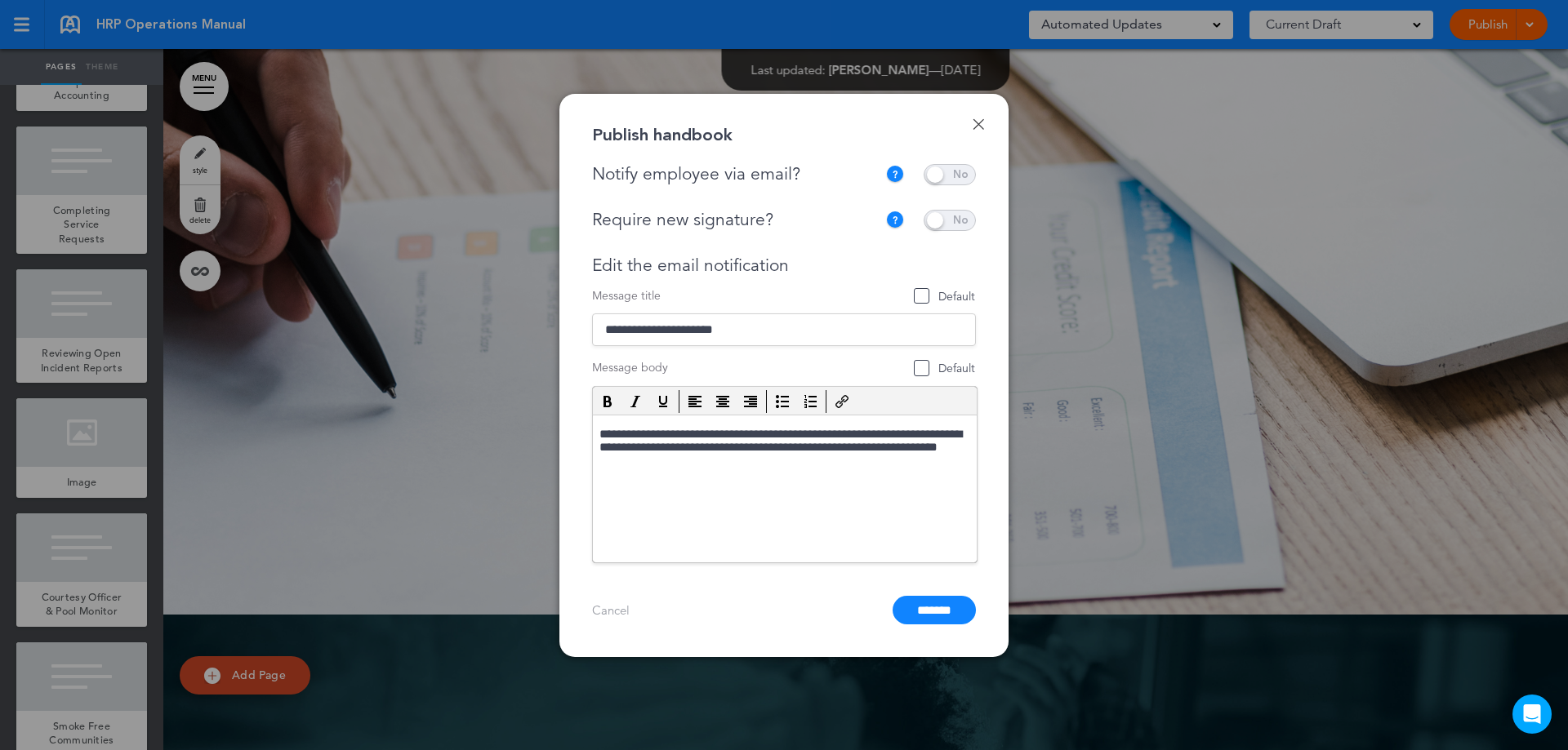
click at [948, 168] on span at bounding box center [950, 174] width 52 height 21
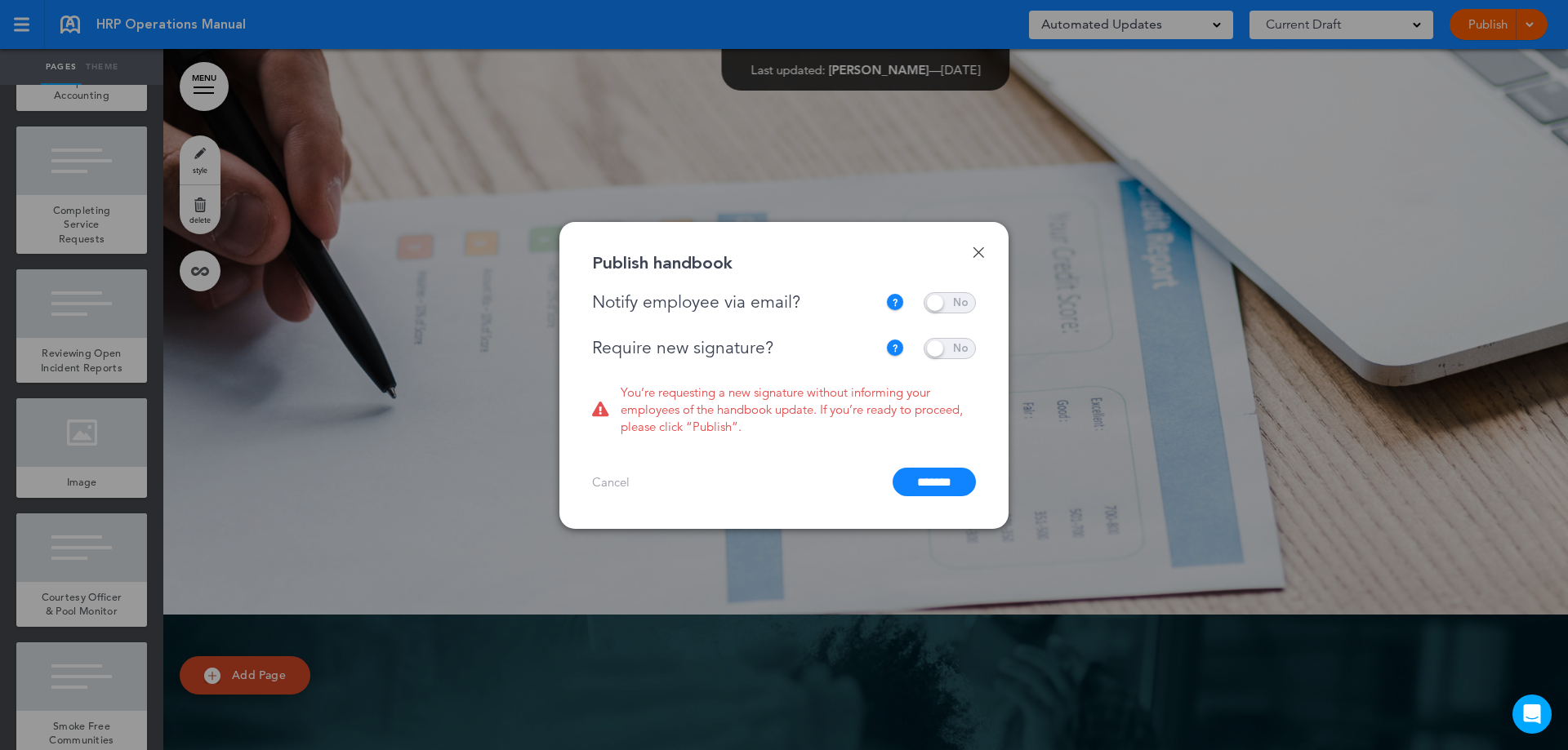
click at [946, 348] on span at bounding box center [950, 349] width 52 height 21
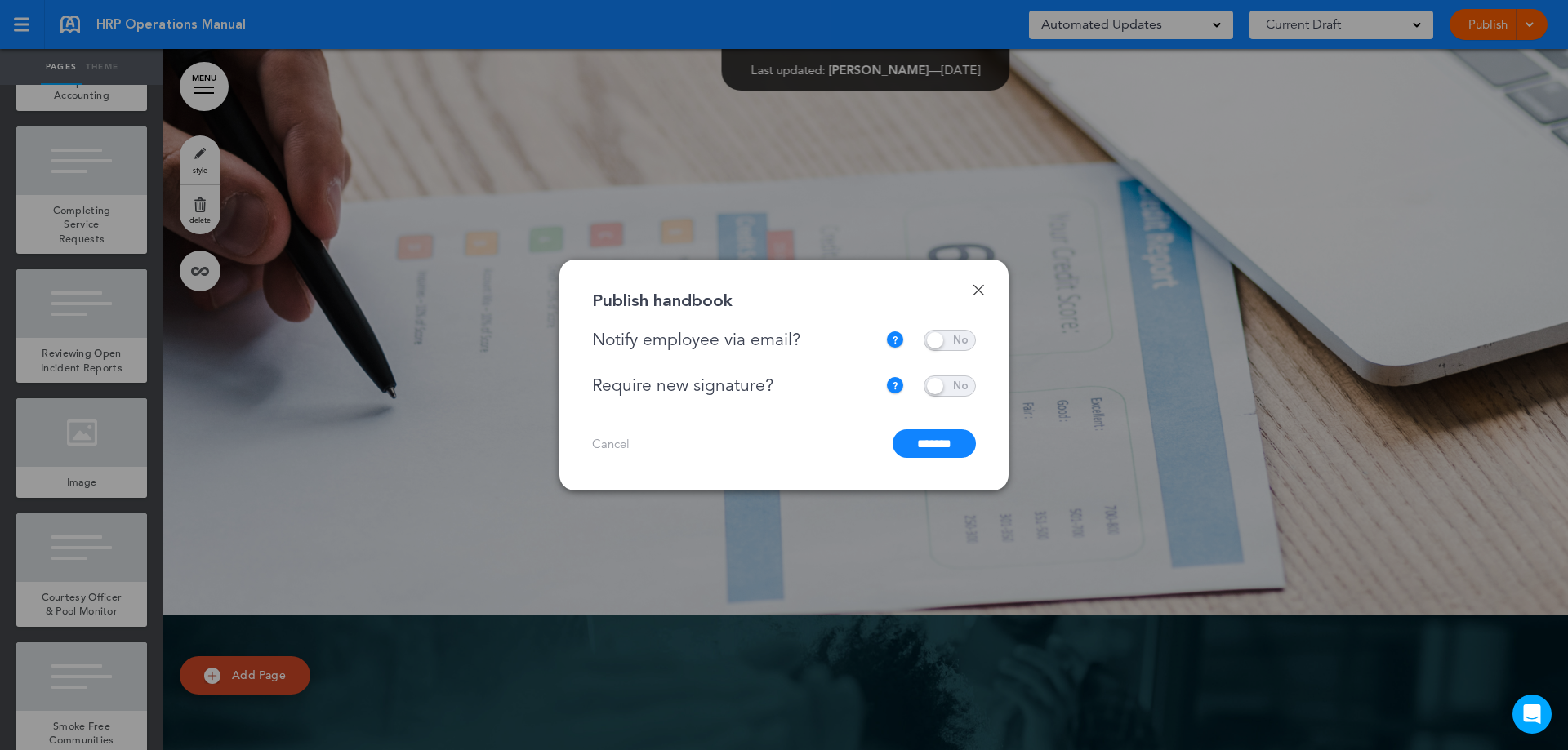
click at [935, 438] on input "*******" at bounding box center [935, 444] width 83 height 28
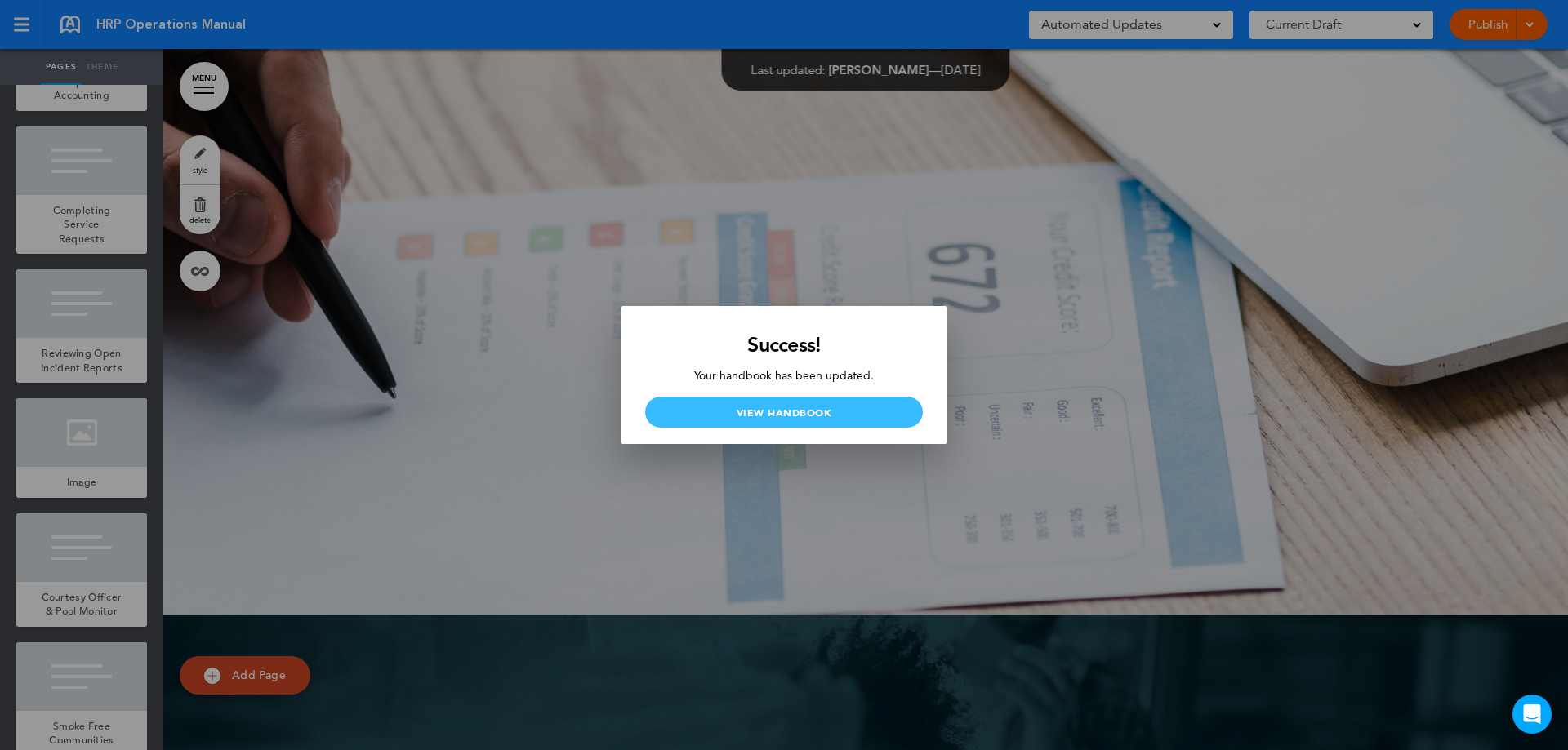
click at [835, 413] on link "View Handbook" at bounding box center [783, 412] width 277 height 31
